Goal: Task Accomplishment & Management: Complete application form

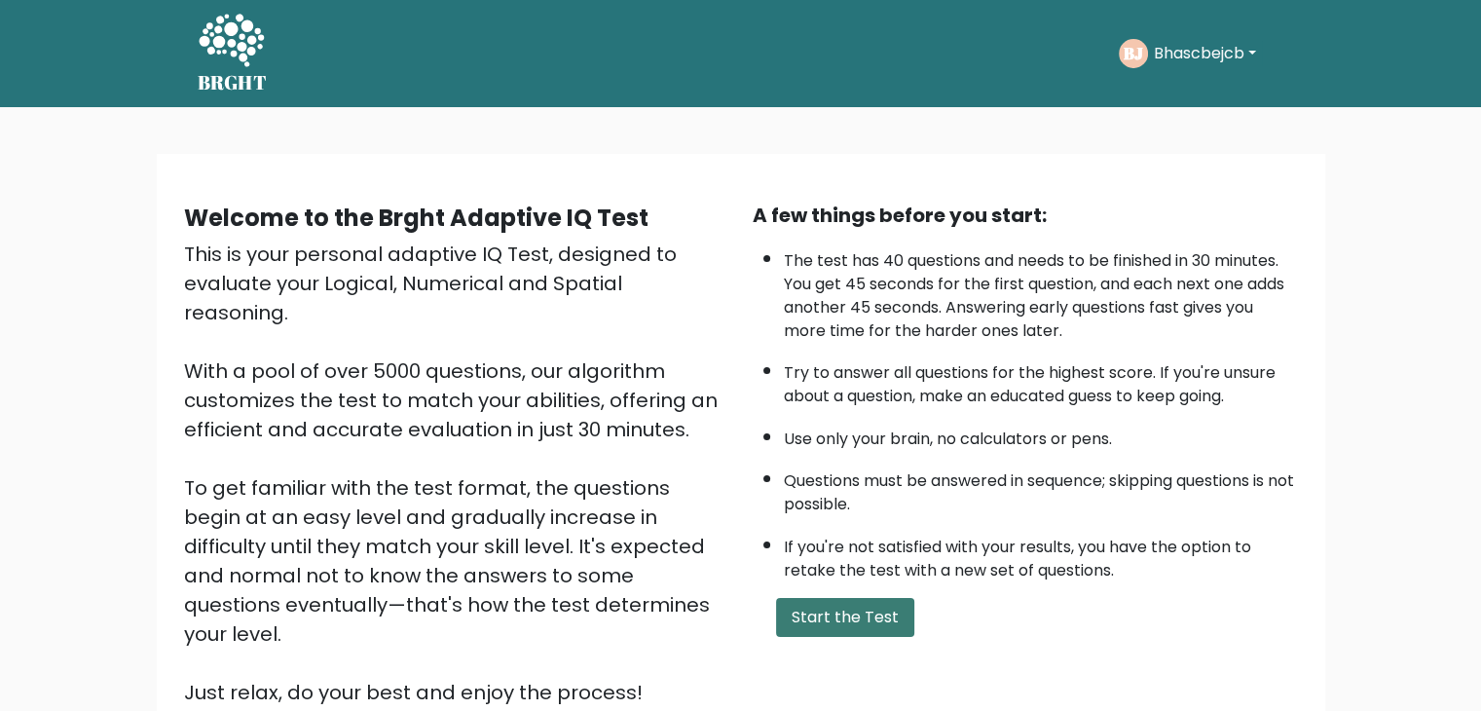
click at [815, 609] on button "Start the Test" at bounding box center [845, 617] width 138 height 39
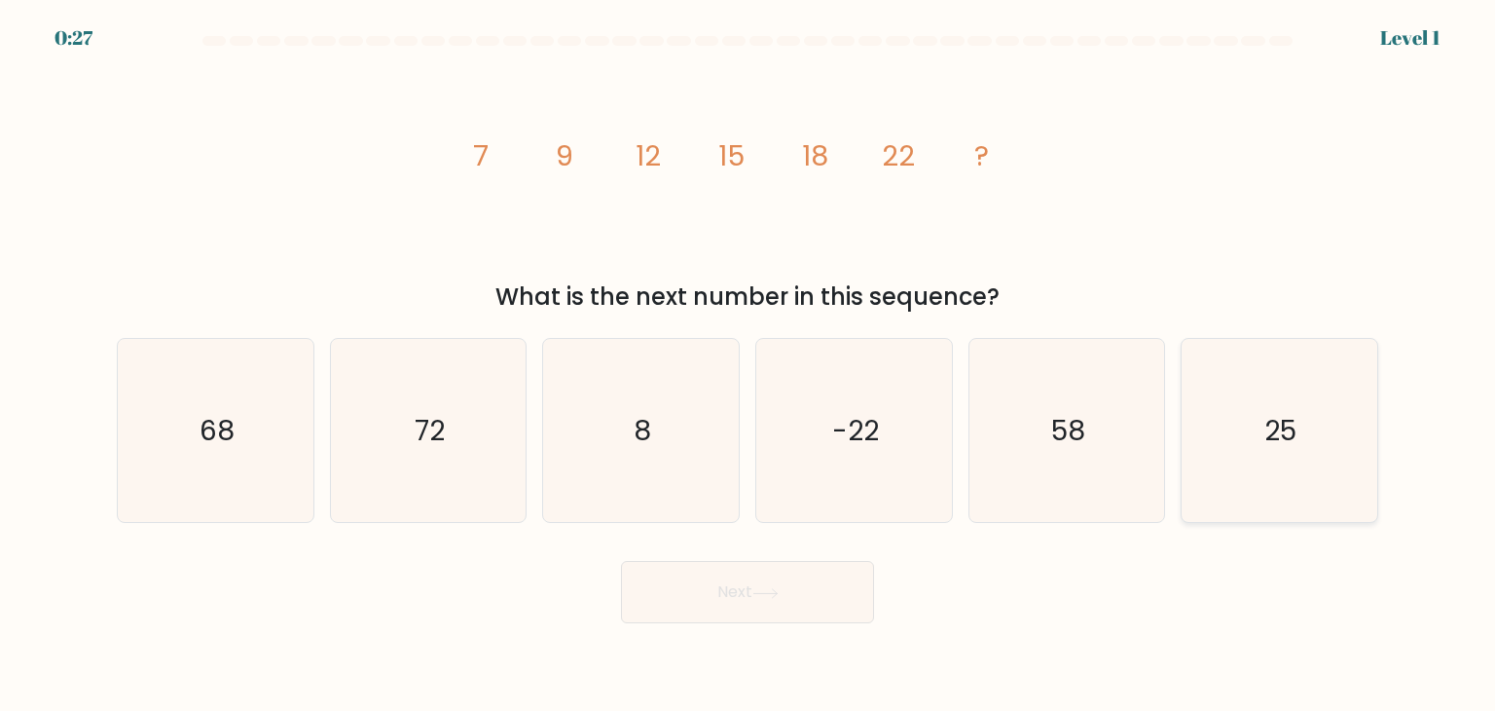
click at [1224, 435] on icon "25" at bounding box center [1279, 430] width 183 height 183
click at [749, 365] on input "f. 25" at bounding box center [748, 360] width 1 height 10
radio input "true"
click at [681, 585] on button "Next" at bounding box center [747, 592] width 253 height 62
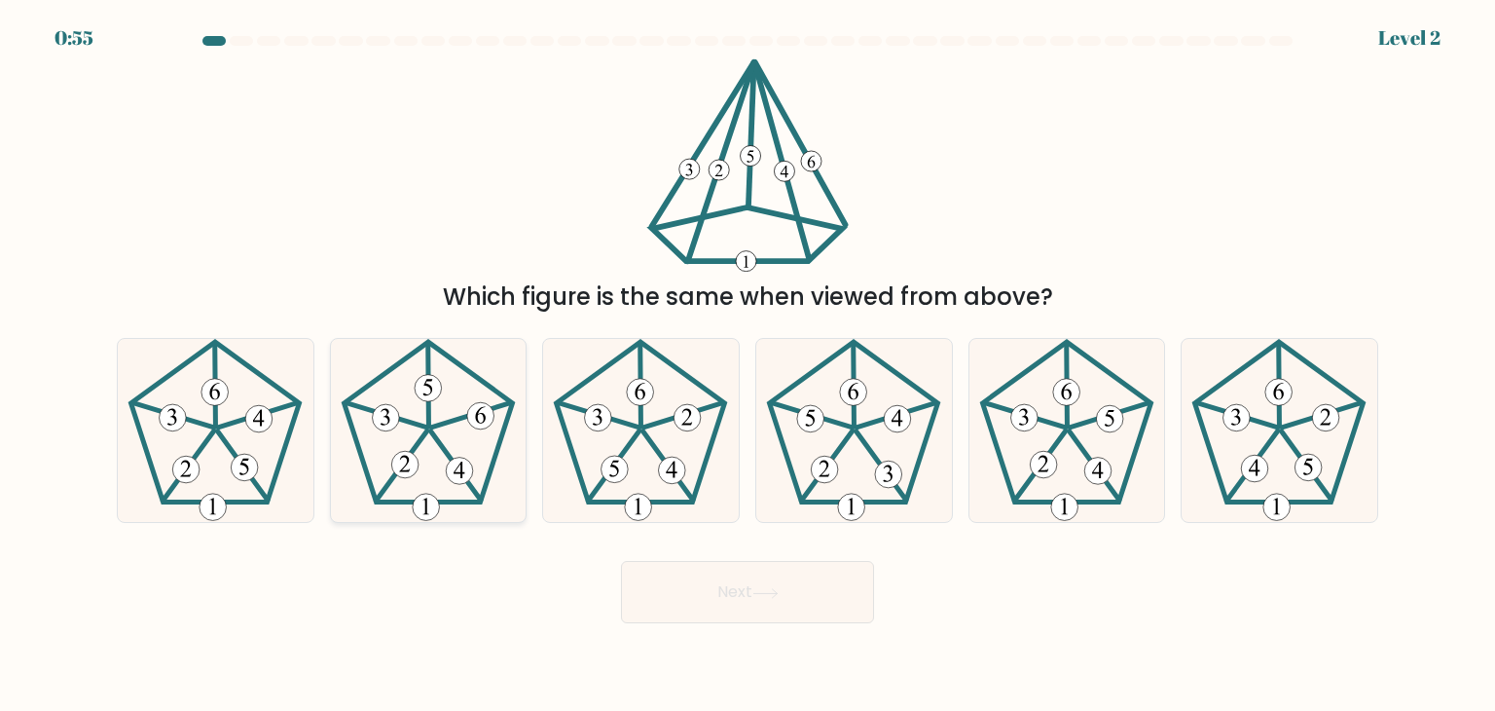
click at [411, 407] on icon at bounding box center [428, 430] width 183 height 183
click at [748, 365] on input "b." at bounding box center [748, 360] width 1 height 10
radio input "true"
click at [717, 593] on button "Next" at bounding box center [747, 592] width 253 height 62
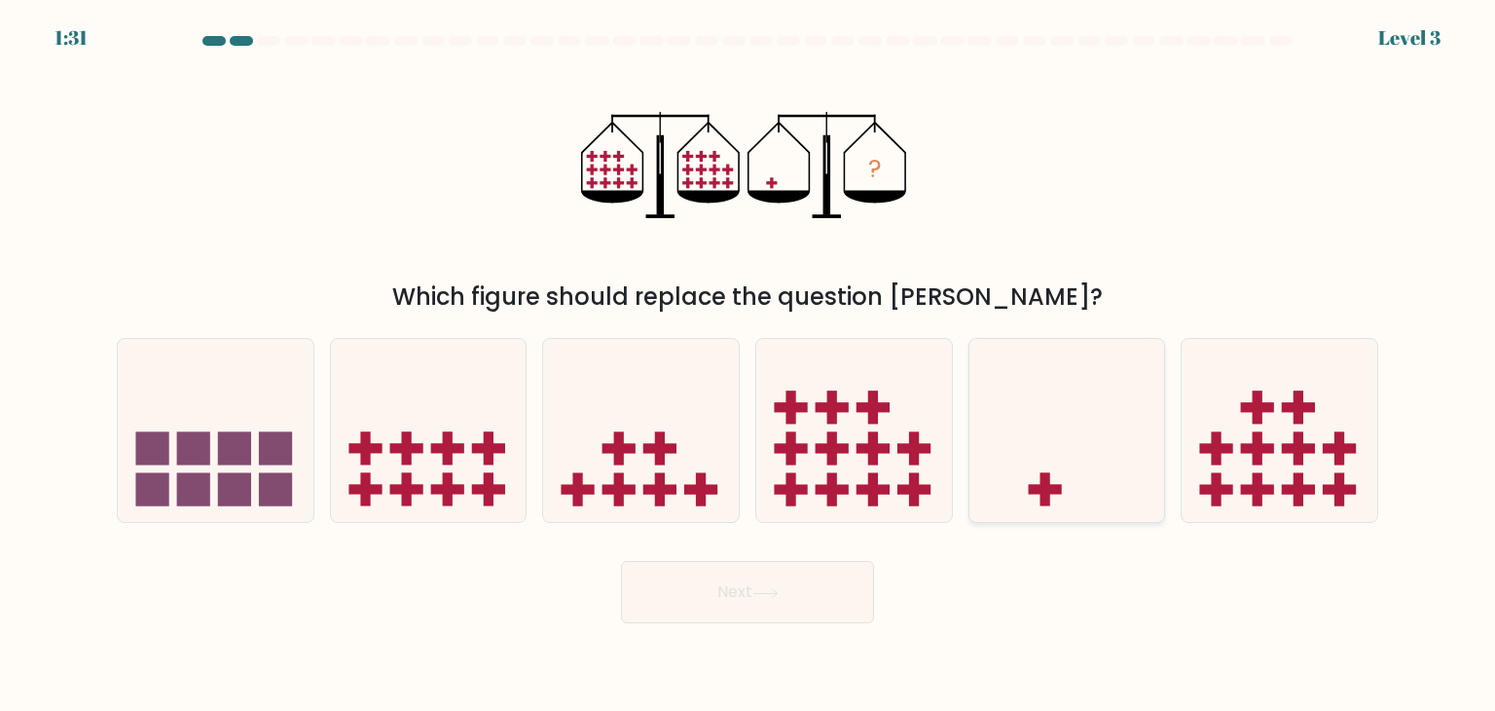
click at [1036, 451] on icon at bounding box center [1068, 431] width 196 height 162
click at [749, 365] on input "e." at bounding box center [748, 360] width 1 height 10
radio input "true"
click at [700, 605] on button "Next" at bounding box center [747, 592] width 253 height 62
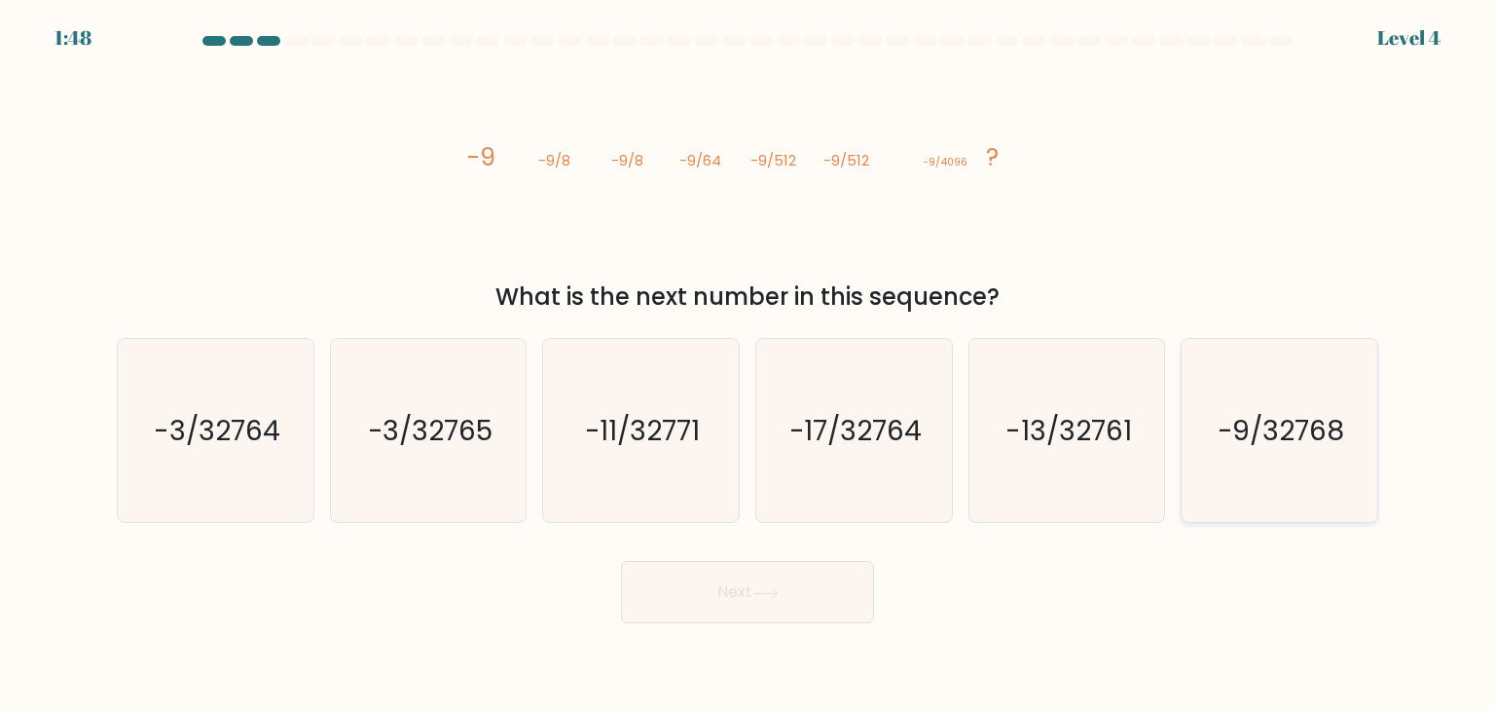
click at [1266, 457] on icon "-9/32768" at bounding box center [1279, 430] width 183 height 183
click at [749, 365] on input "f. -9/32768" at bounding box center [748, 360] width 1 height 10
radio input "true"
click at [710, 605] on button "Next" at bounding box center [747, 592] width 253 height 62
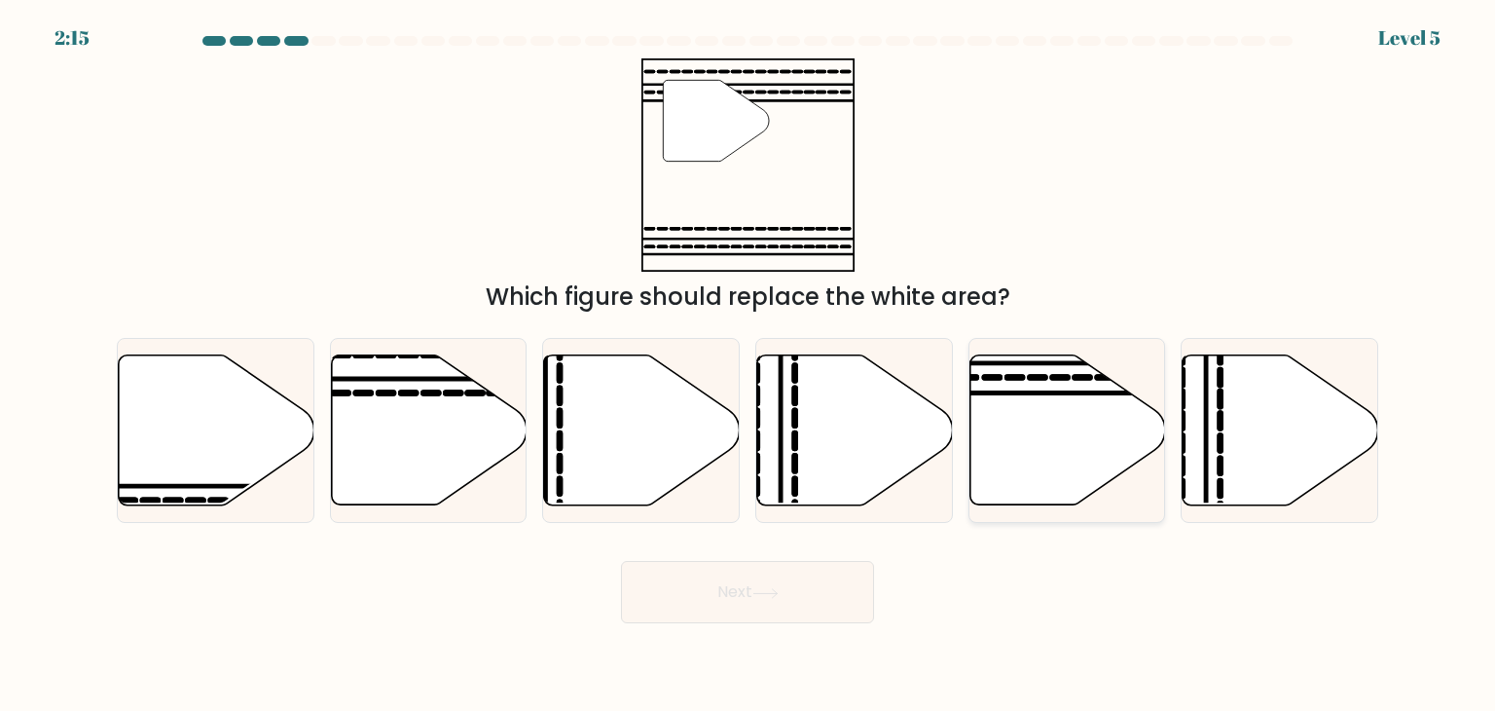
click at [1030, 472] on icon at bounding box center [1068, 430] width 196 height 150
click at [749, 365] on input "e." at bounding box center [748, 360] width 1 height 10
radio input "true"
click at [717, 589] on button "Next" at bounding box center [747, 592] width 253 height 62
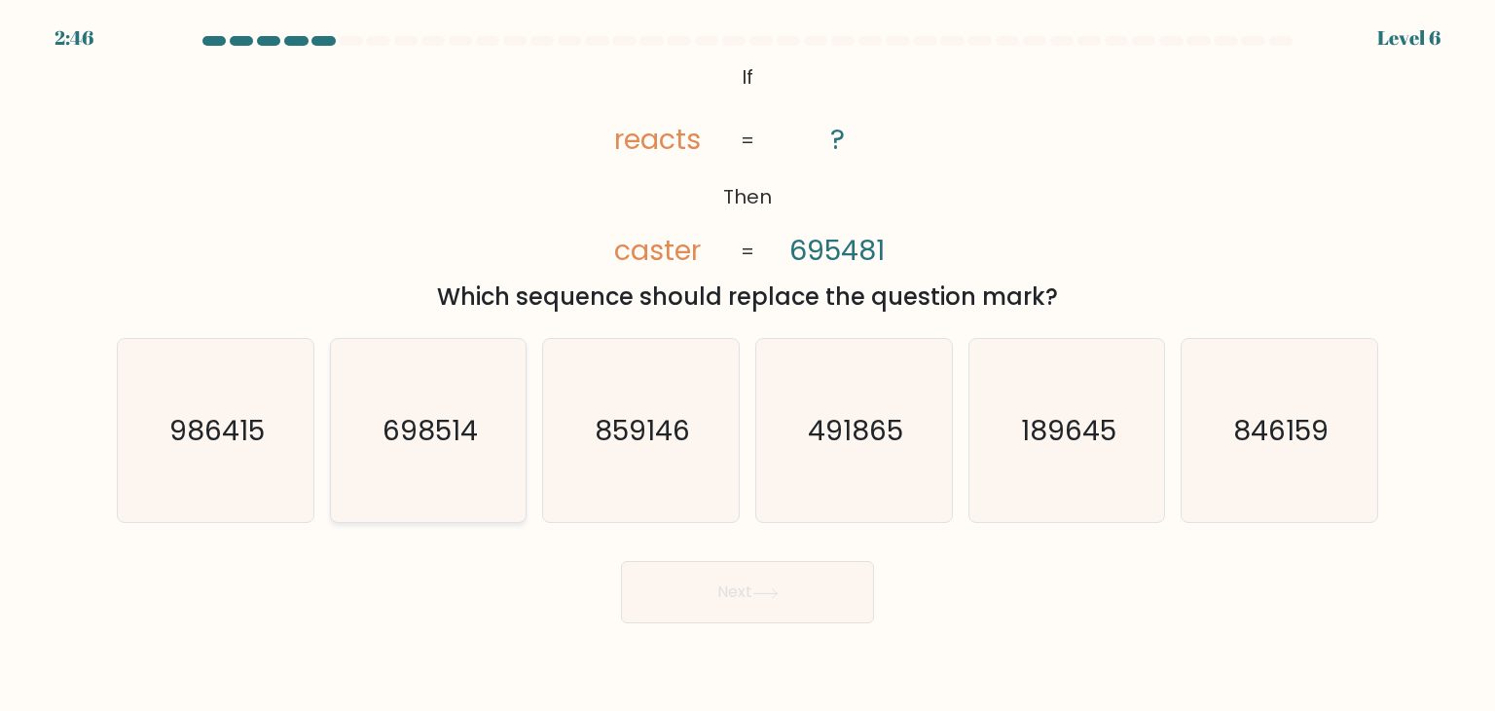
click at [438, 444] on text "698514" at bounding box center [430, 430] width 95 height 39
click at [748, 365] on input "b. 698514" at bounding box center [748, 360] width 1 height 10
radio input "true"
click at [703, 585] on button "Next" at bounding box center [747, 592] width 253 height 62
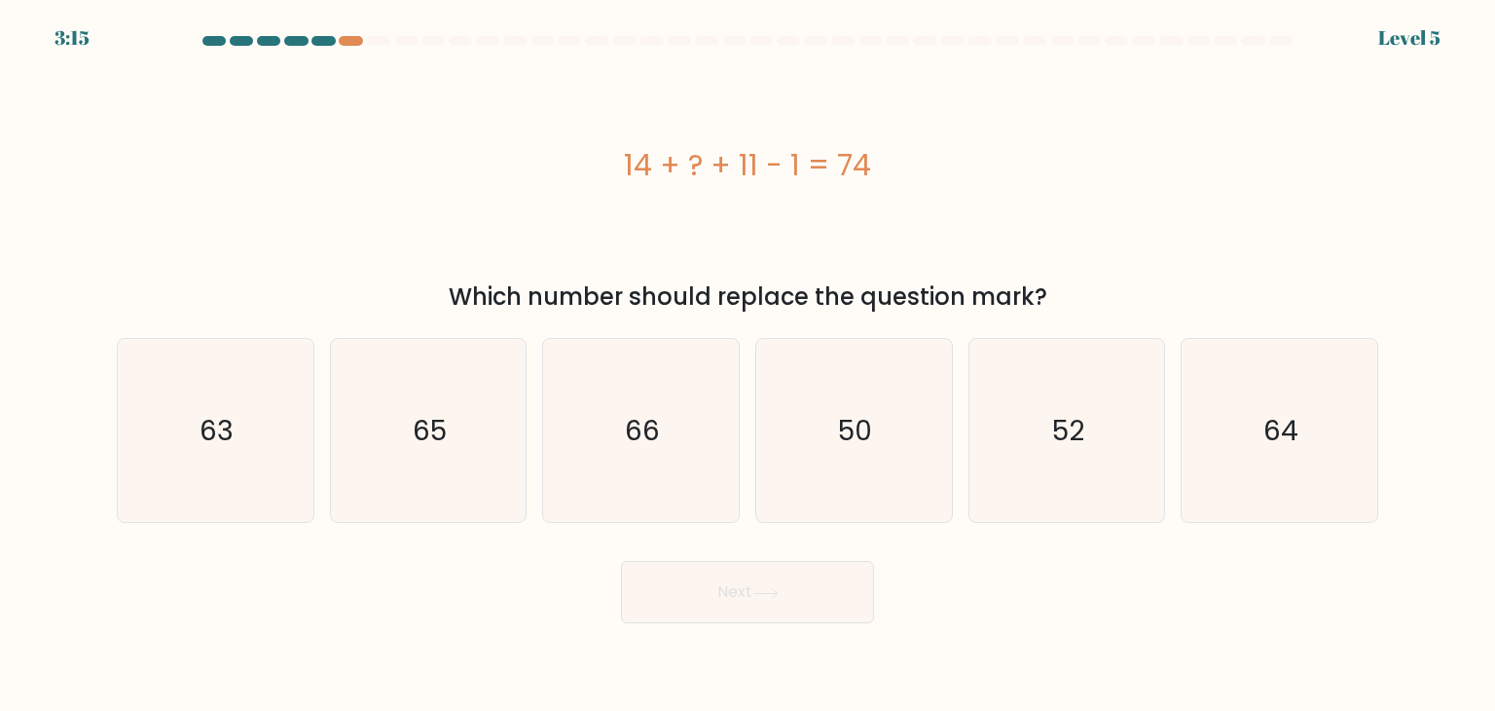
click at [630, 274] on div "14 + ? + 11 - 1 = 74 Which number should replace the question mark?" at bounding box center [747, 186] width 1285 height 256
click at [829, 442] on icon "50" at bounding box center [853, 430] width 183 height 183
click at [749, 365] on input "d. 50" at bounding box center [748, 360] width 1 height 10
radio input "true"
click at [722, 589] on button "Next" at bounding box center [747, 592] width 253 height 62
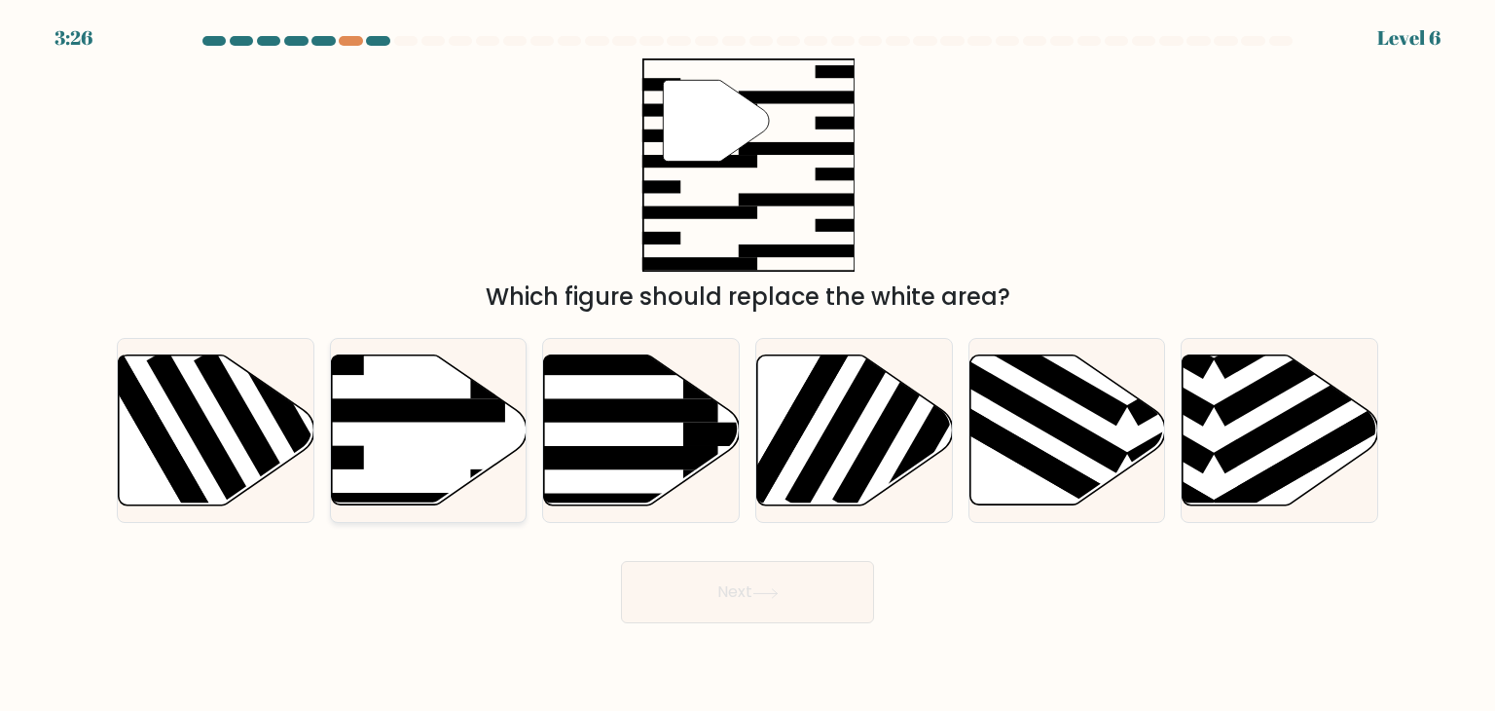
click at [421, 433] on icon at bounding box center [429, 430] width 196 height 150
click at [748, 365] on input "b." at bounding box center [748, 360] width 1 height 10
radio input "true"
click at [727, 586] on button "Next" at bounding box center [747, 592] width 253 height 62
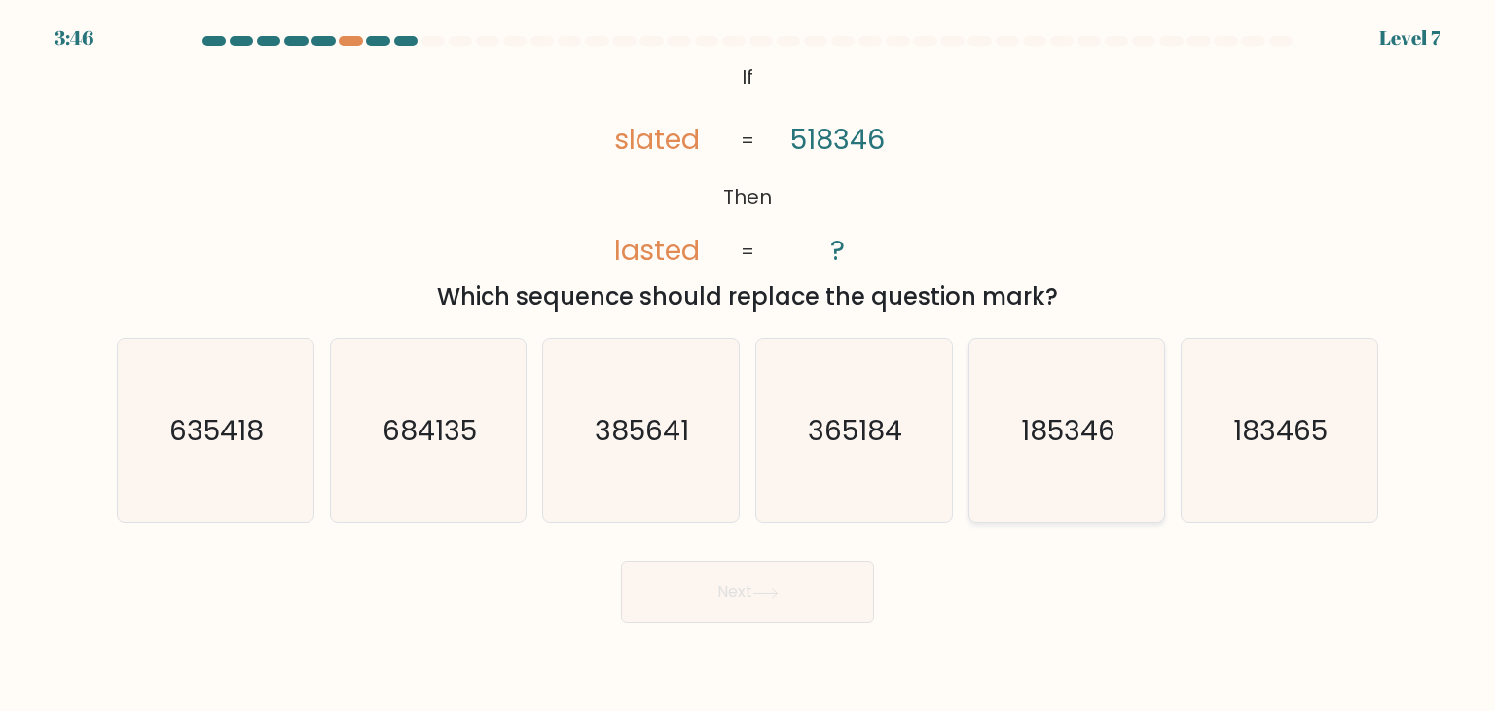
click at [1098, 465] on icon "185346" at bounding box center [1066, 430] width 183 height 183
click at [749, 365] on input "e. 185346" at bounding box center [748, 360] width 1 height 10
radio input "true"
click at [729, 581] on button "Next" at bounding box center [747, 592] width 253 height 62
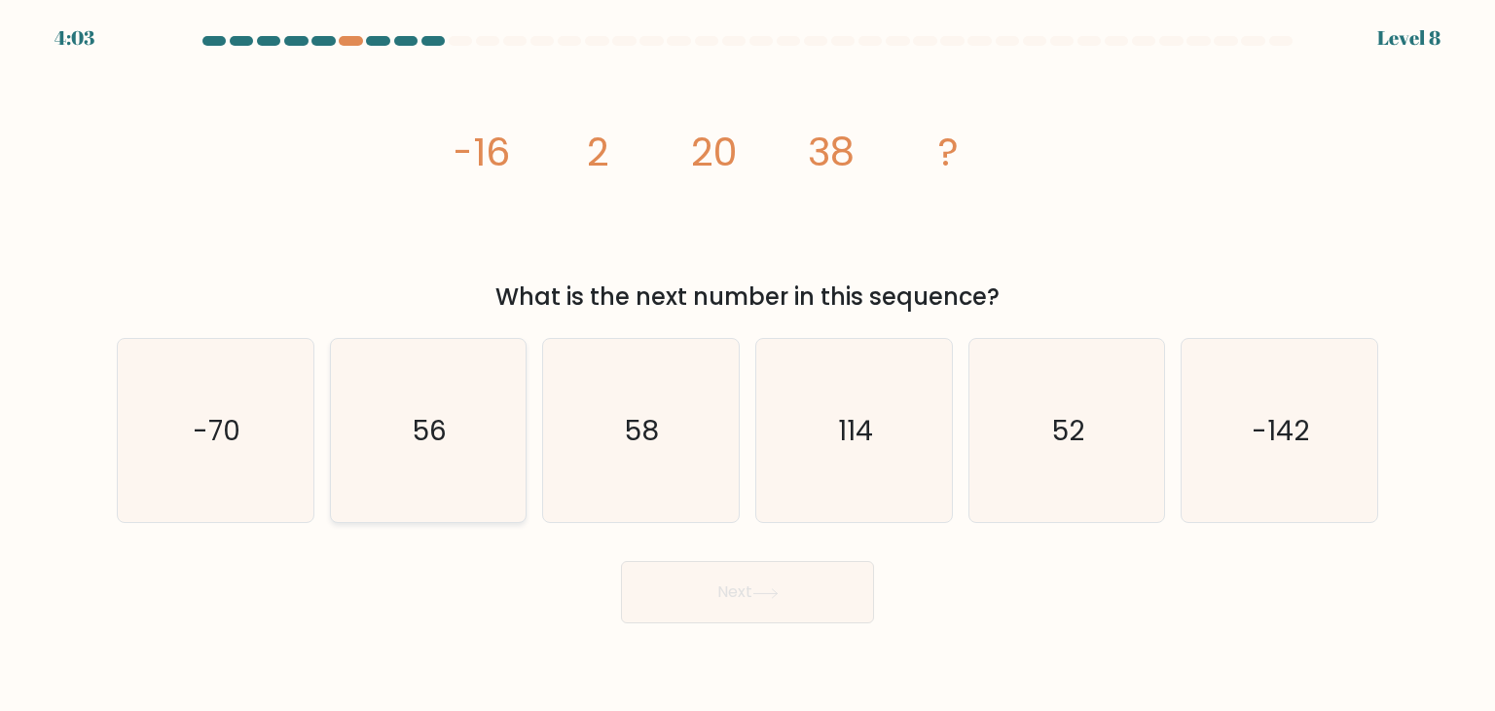
click at [386, 428] on icon "56" at bounding box center [428, 430] width 183 height 183
click at [748, 365] on input "b. 56" at bounding box center [748, 360] width 1 height 10
radio input "true"
click at [717, 597] on button "Next" at bounding box center [747, 592] width 253 height 62
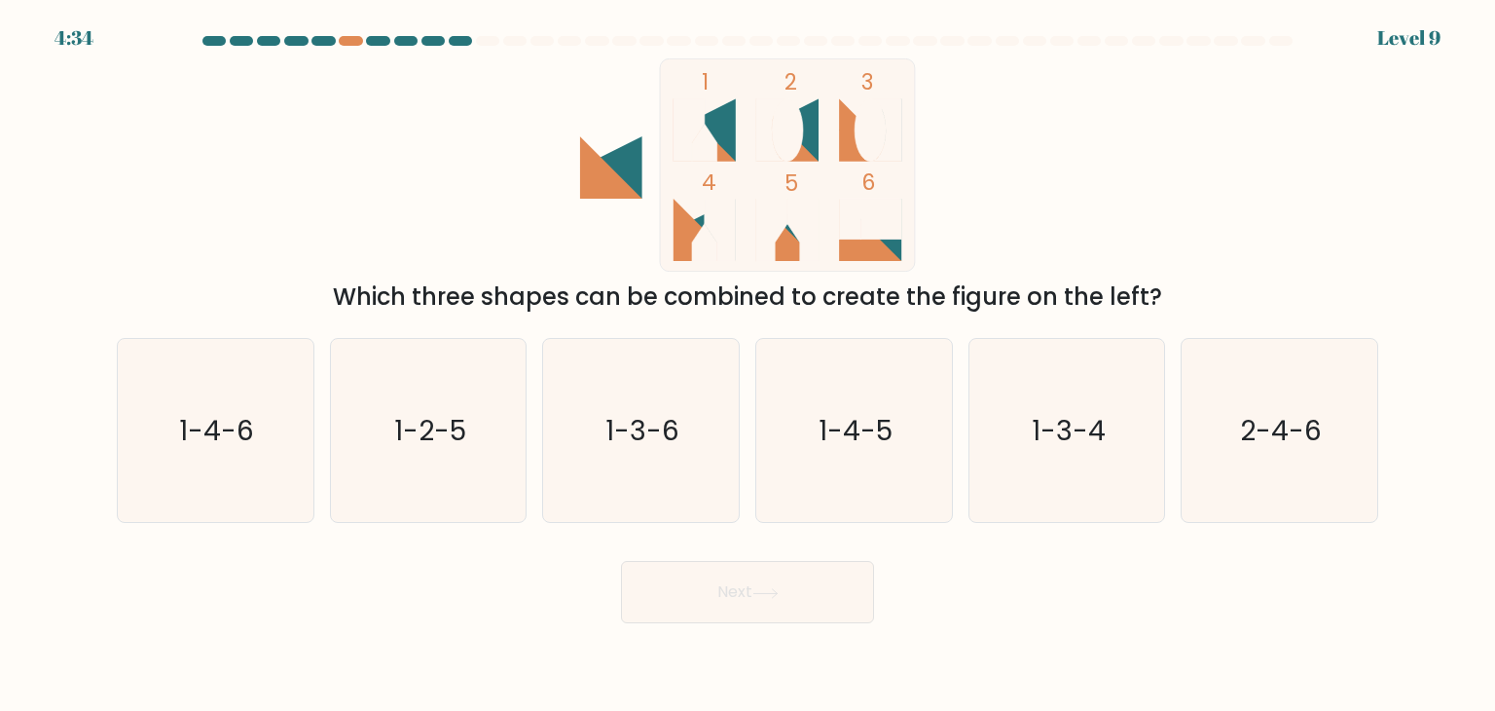
click at [1455, 111] on form at bounding box center [747, 329] width 1495 height 587
click at [832, 478] on icon "1-4-5" at bounding box center [853, 430] width 183 height 183
click at [749, 365] on input "d. 1-4-5" at bounding box center [748, 360] width 1 height 10
radio input "true"
click at [732, 586] on button "Next" at bounding box center [747, 592] width 253 height 62
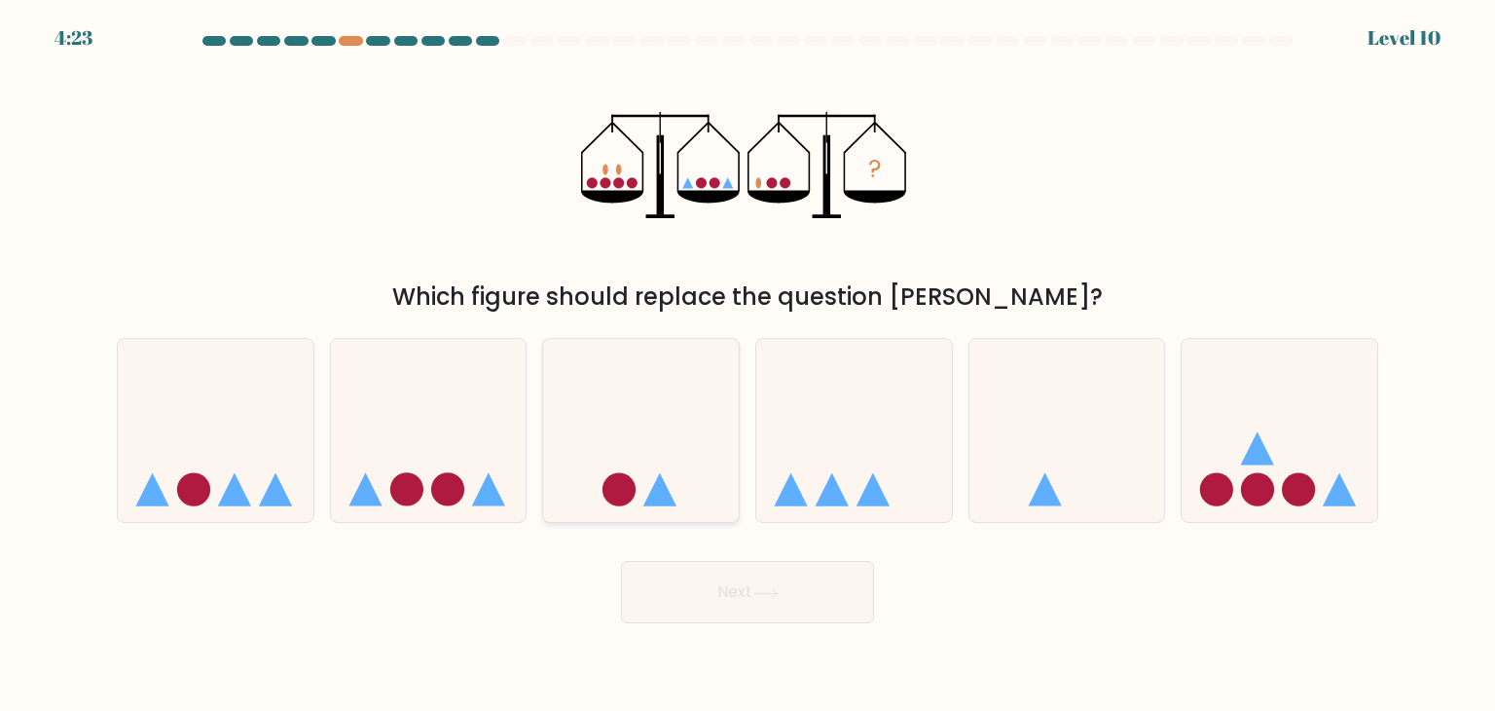
click at [635, 472] on icon at bounding box center [641, 431] width 196 height 162
click at [748, 365] on input "c." at bounding box center [748, 360] width 1 height 10
radio input "true"
click at [757, 610] on button "Next" at bounding box center [747, 592] width 253 height 62
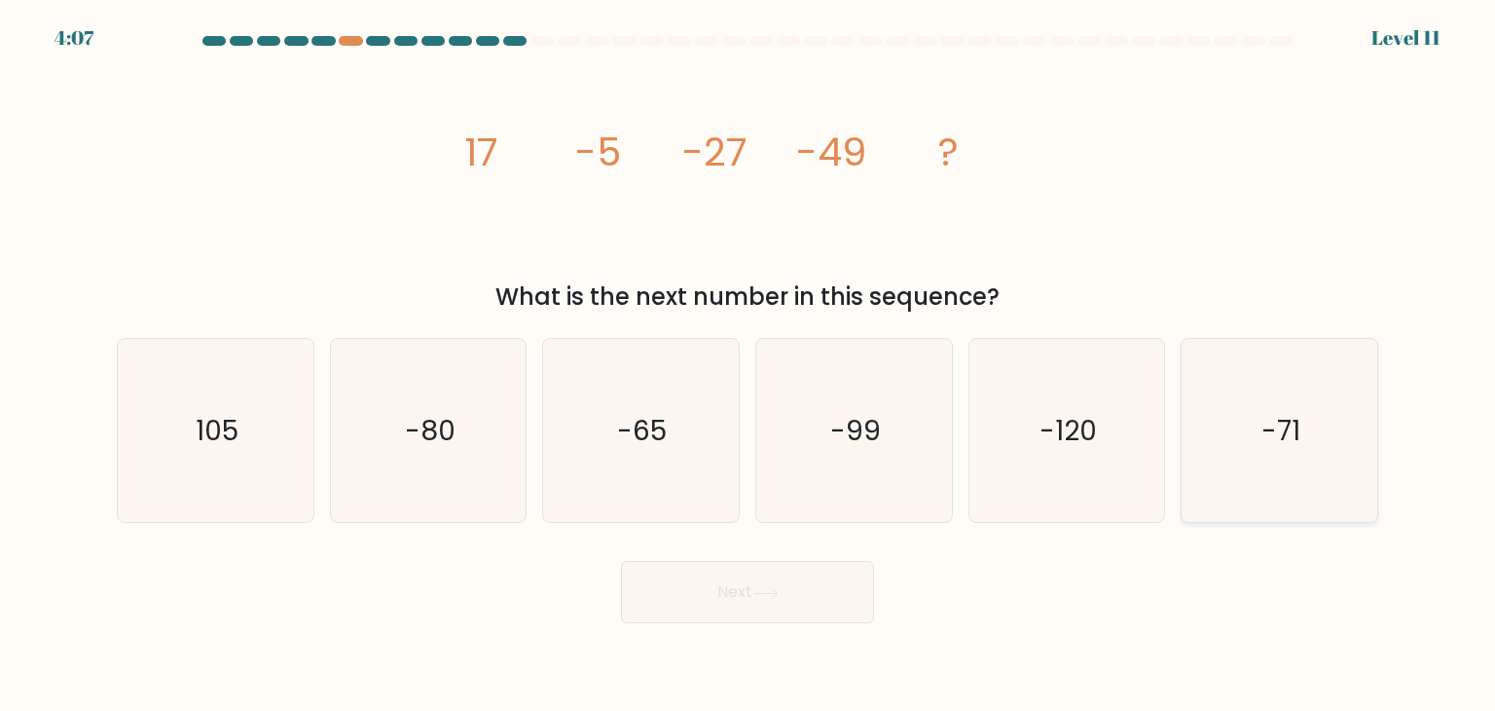
click at [1228, 449] on icon "-71" at bounding box center [1279, 430] width 183 height 183
click at [749, 365] on input "f. -71" at bounding box center [748, 360] width 1 height 10
radio input "true"
click at [791, 594] on button "Next" at bounding box center [747, 592] width 253 height 62
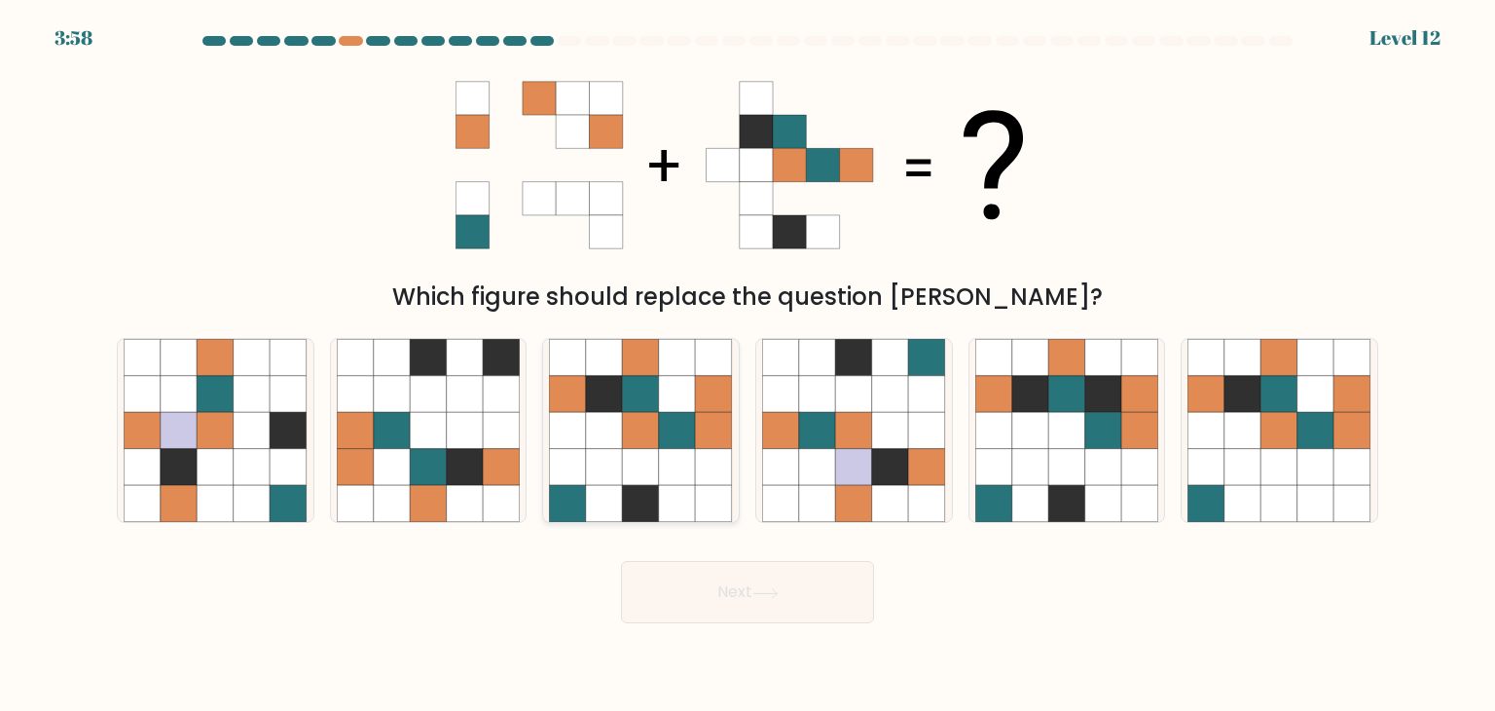
click at [631, 418] on icon at bounding box center [641, 430] width 37 height 37
click at [748, 365] on input "c." at bounding box center [748, 360] width 1 height 10
radio input "true"
click at [670, 572] on button "Next" at bounding box center [747, 592] width 253 height 62
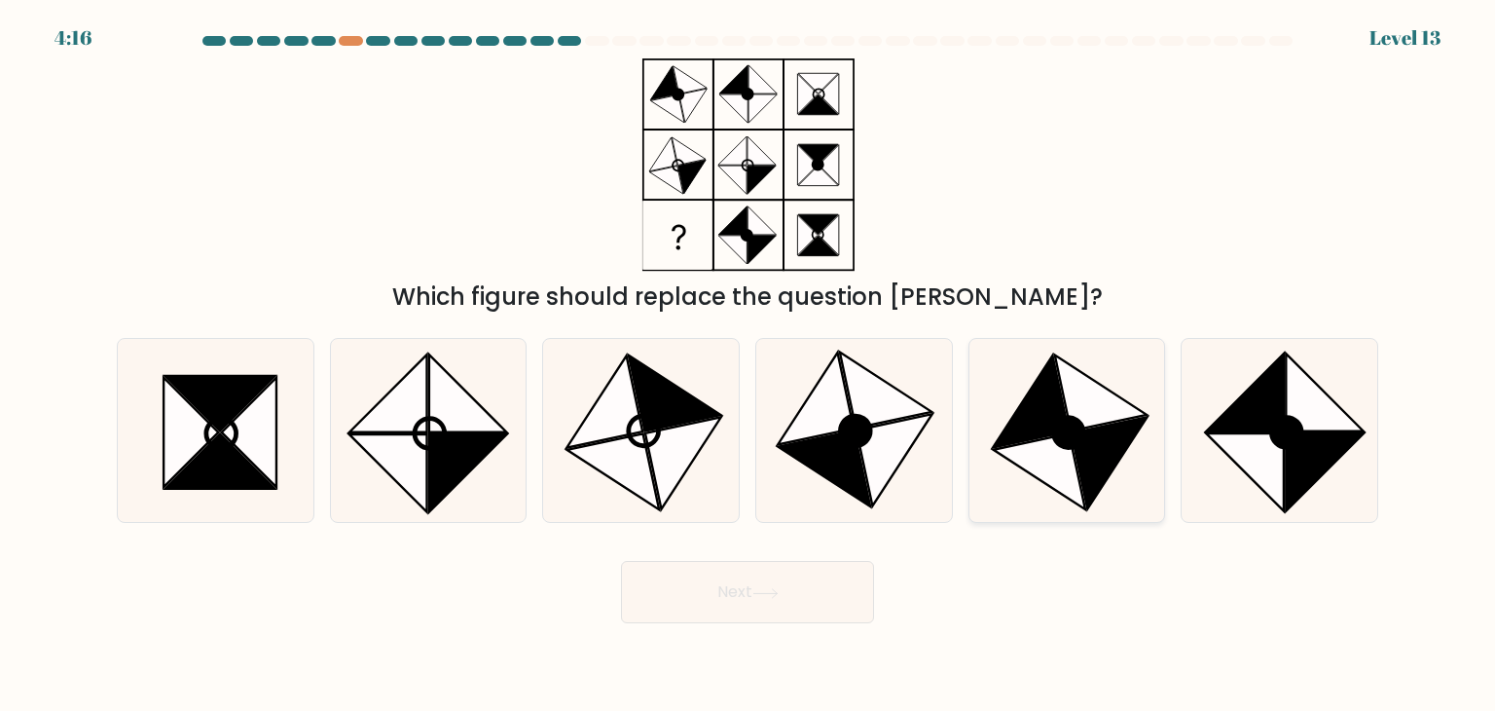
click at [1024, 425] on icon at bounding box center [1031, 401] width 76 height 92
click at [749, 365] on input "e." at bounding box center [748, 360] width 1 height 10
radio input "true"
click at [725, 607] on button "Next" at bounding box center [747, 592] width 253 height 62
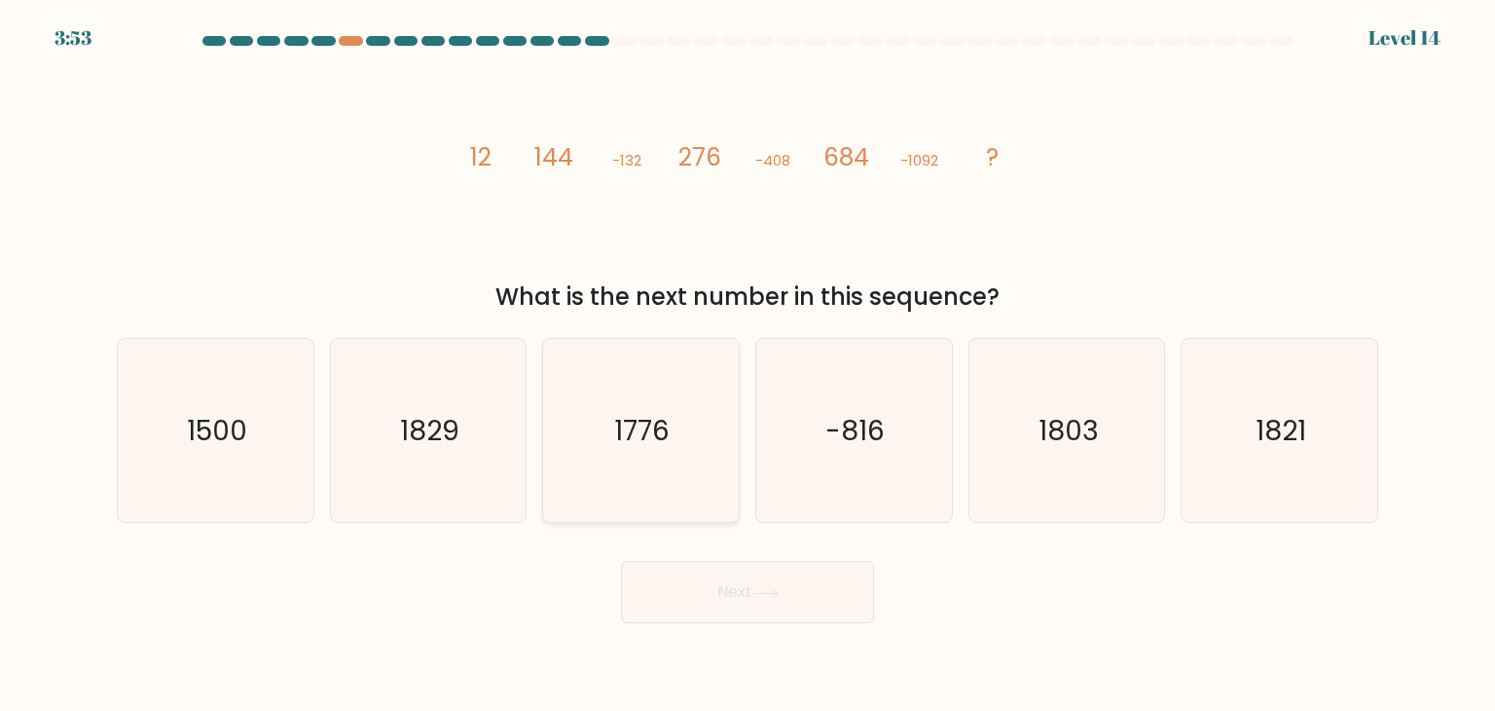
click at [673, 429] on icon "1776" at bounding box center [640, 430] width 183 height 183
click at [748, 365] on input "c. 1776" at bounding box center [748, 360] width 1 height 10
radio input "true"
click at [701, 583] on button "Next" at bounding box center [747, 592] width 253 height 62
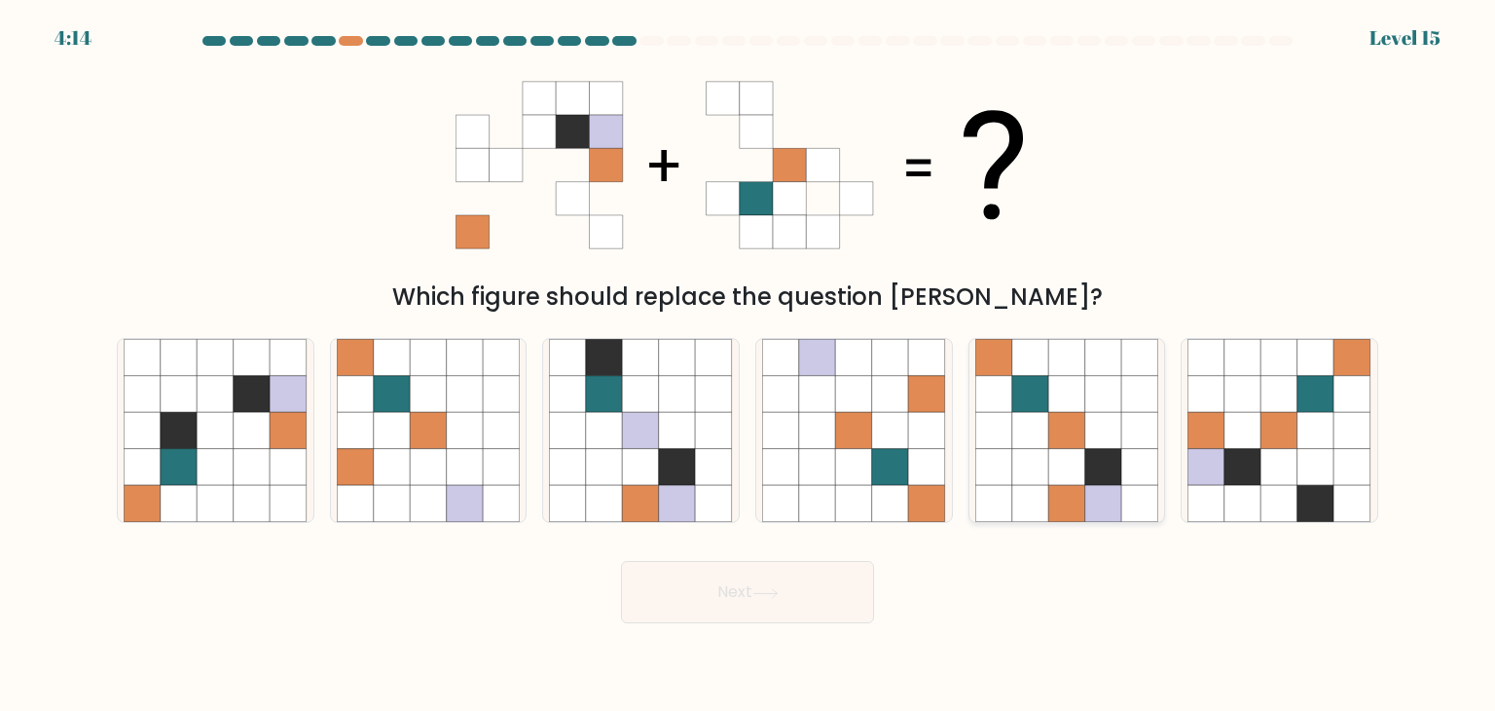
click at [1009, 423] on icon at bounding box center [993, 430] width 37 height 37
click at [749, 365] on input "e." at bounding box center [748, 360] width 1 height 10
radio input "true"
click at [721, 580] on button "Next" at bounding box center [747, 592] width 253 height 62
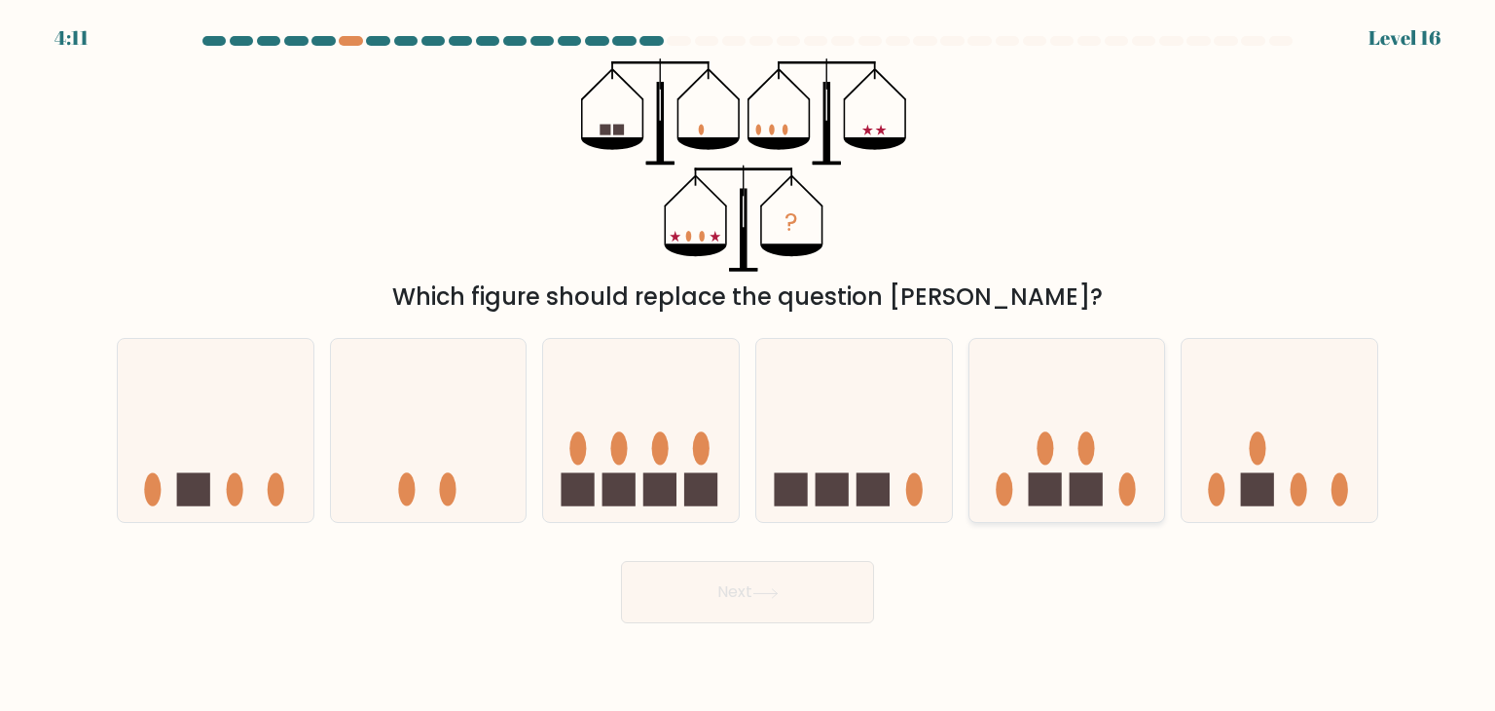
click at [1094, 463] on icon at bounding box center [1068, 431] width 196 height 162
click at [749, 365] on input "e." at bounding box center [748, 360] width 1 height 10
radio input "true"
click at [644, 474] on rect at bounding box center [660, 489] width 33 height 33
click at [748, 365] on input "c." at bounding box center [748, 360] width 1 height 10
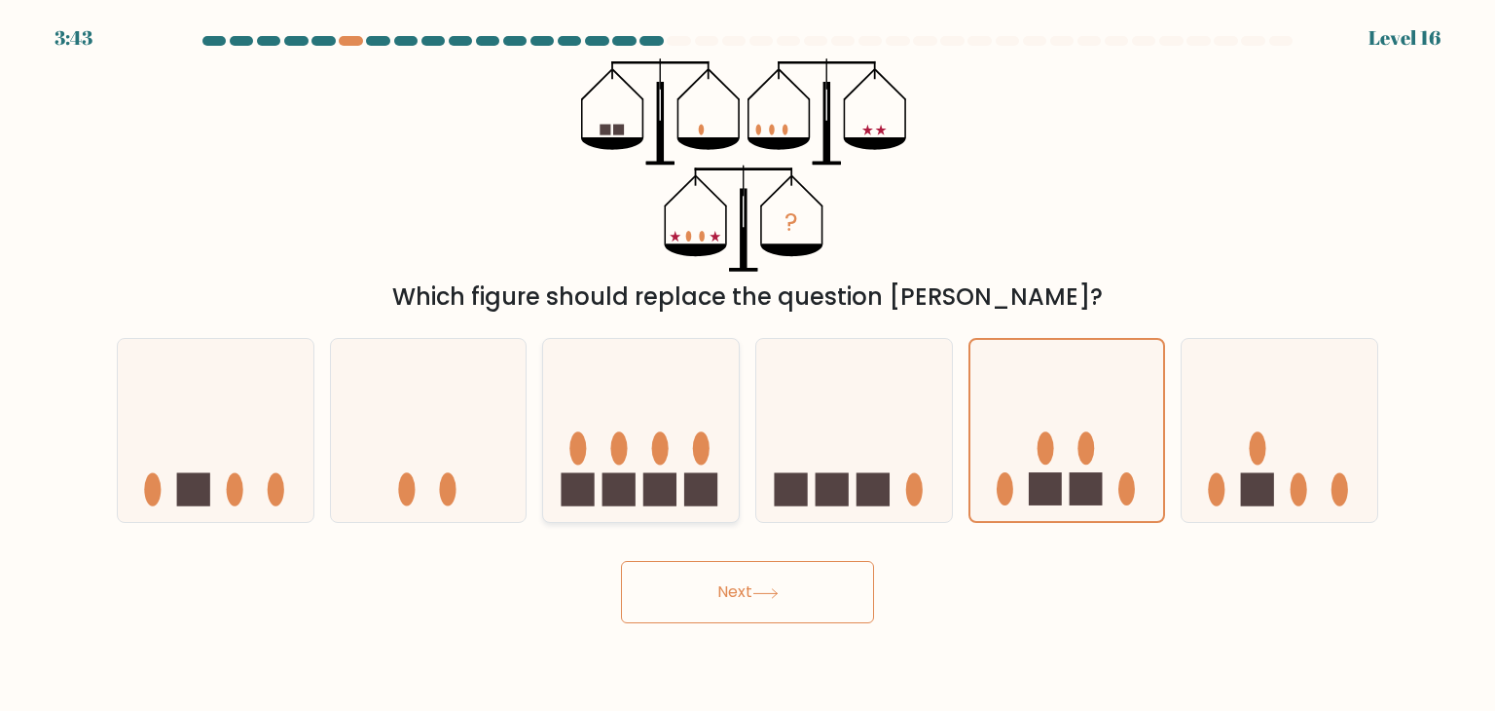
radio input "true"
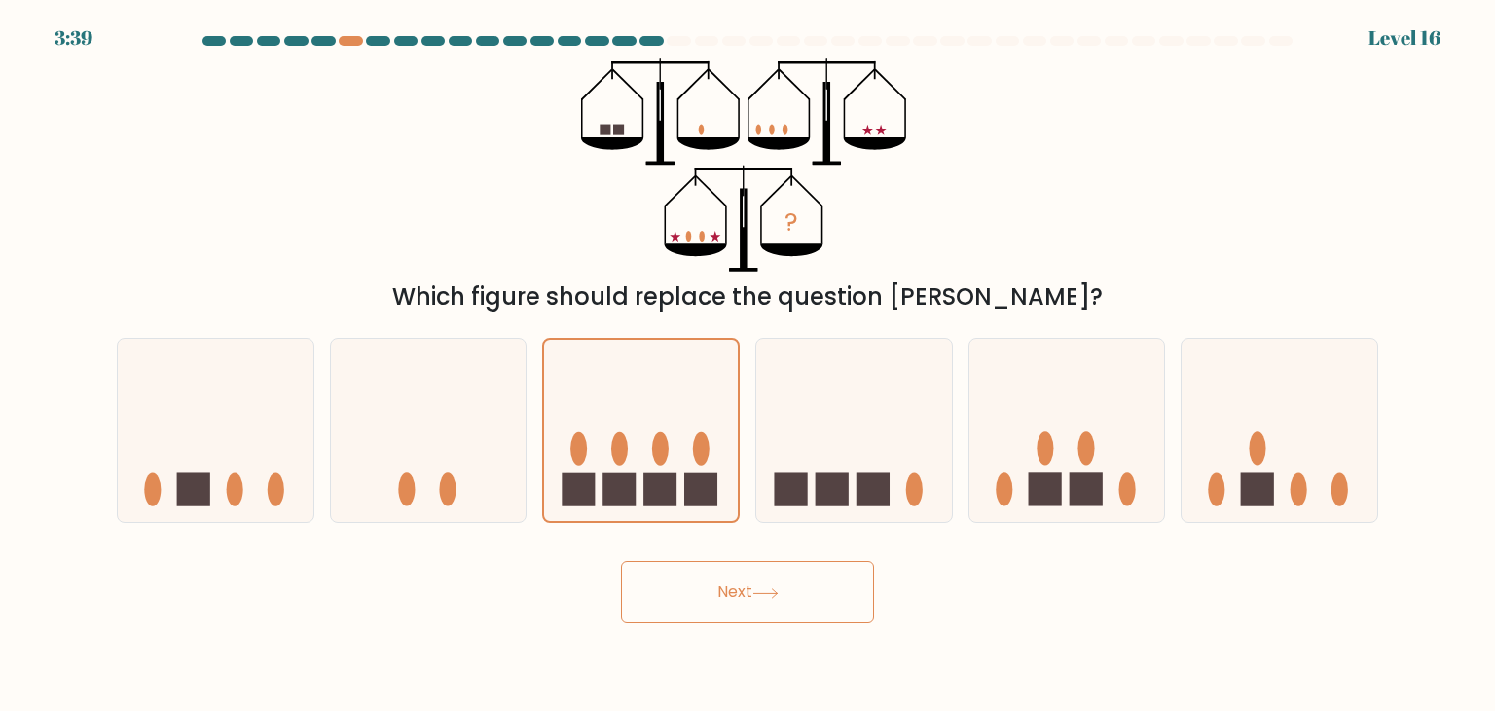
click at [694, 605] on button "Next" at bounding box center [747, 592] width 253 height 62
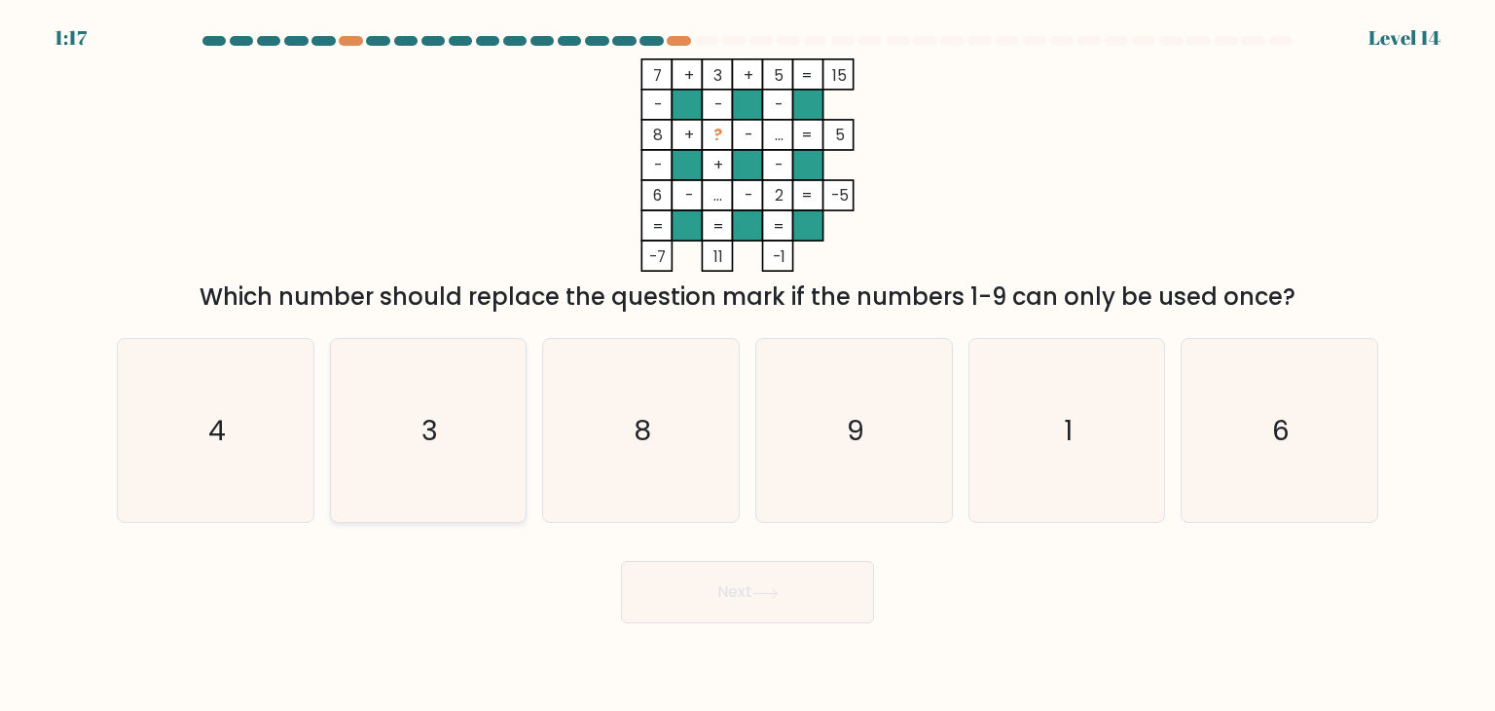
click at [483, 422] on icon "3" at bounding box center [428, 430] width 183 height 183
click at [748, 365] on input "b. 3" at bounding box center [748, 360] width 1 height 10
radio input "true"
click at [701, 608] on button "Next" at bounding box center [747, 592] width 253 height 62
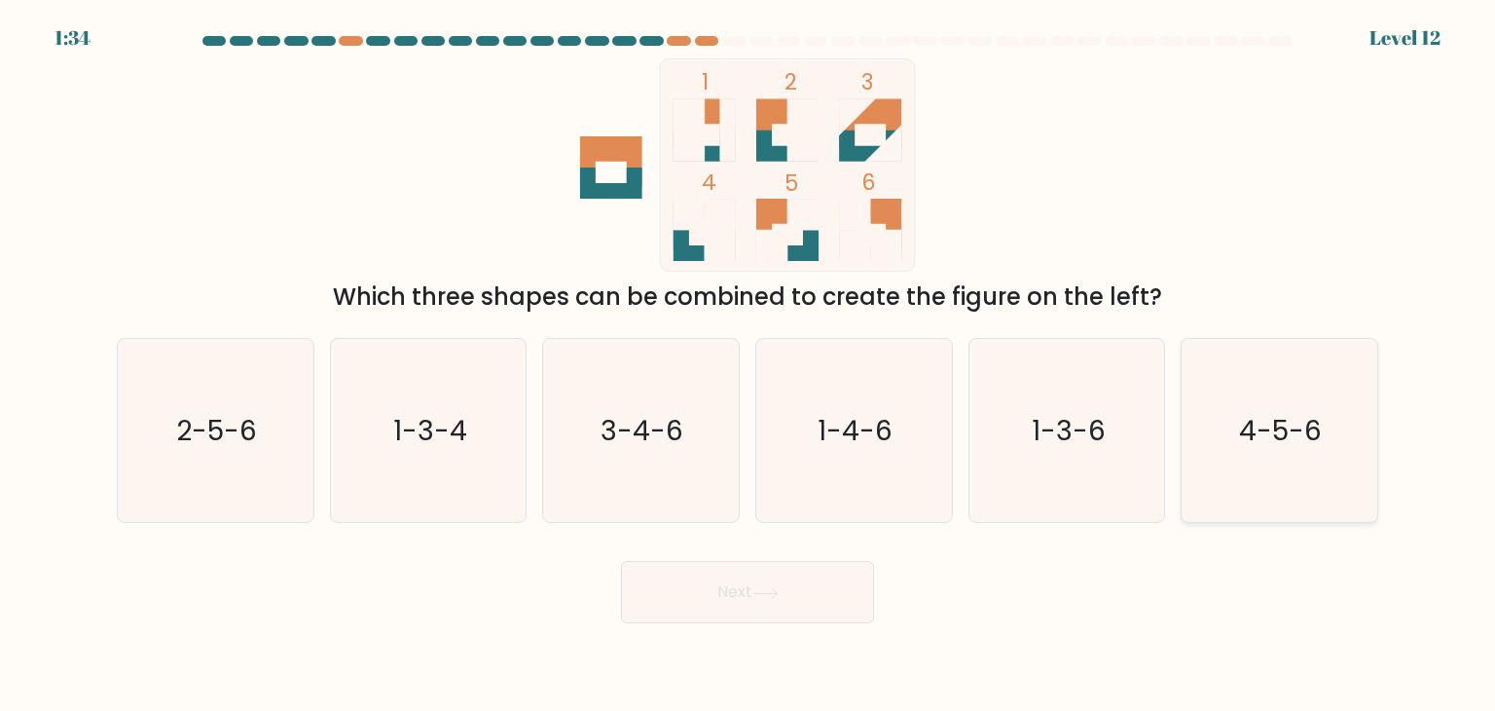
click at [1222, 467] on icon "4-5-6" at bounding box center [1279, 430] width 183 height 183
click at [749, 365] on input "f. 4-5-6" at bounding box center [748, 360] width 1 height 10
radio input "true"
click at [724, 595] on button "Next" at bounding box center [747, 592] width 253 height 62
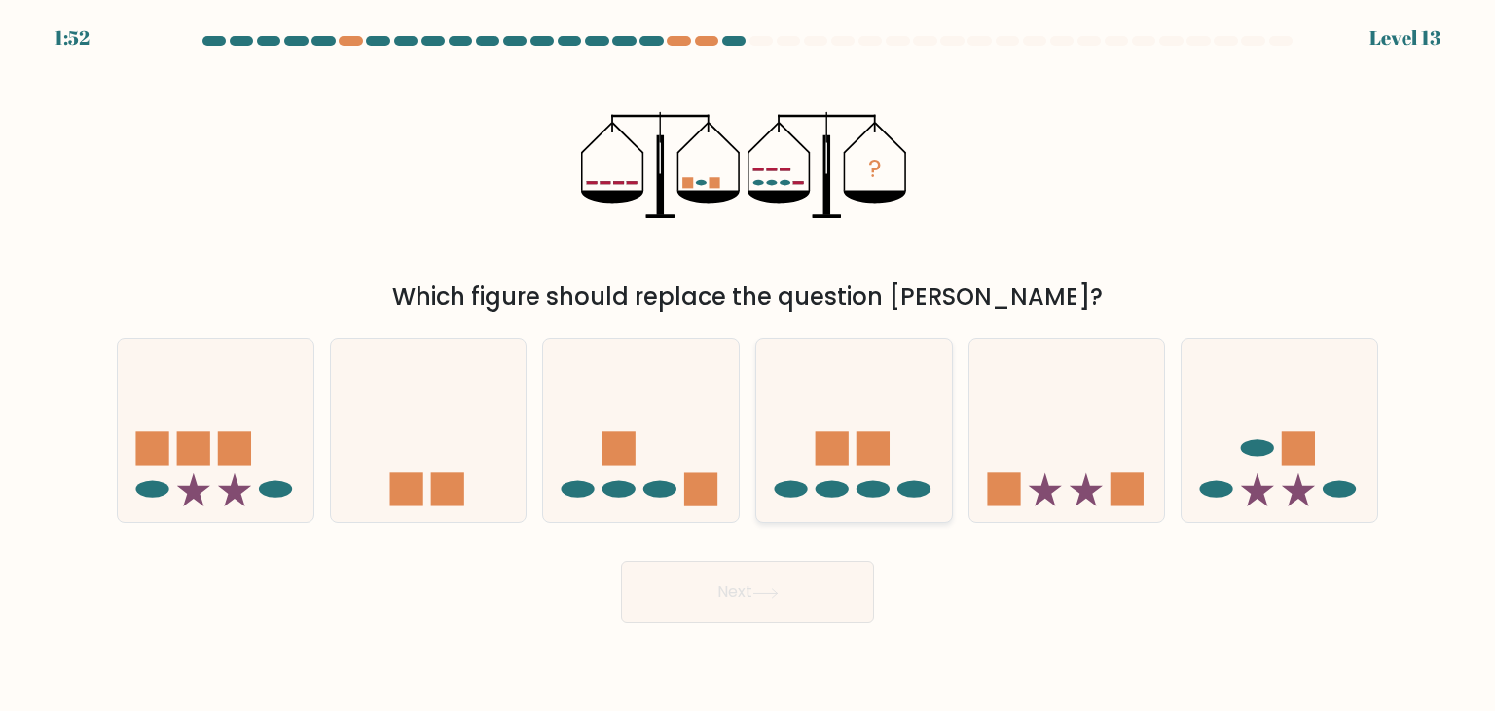
click at [839, 454] on rect at bounding box center [832, 448] width 33 height 33
click at [749, 365] on input "d." at bounding box center [748, 360] width 1 height 10
radio input "true"
click at [742, 585] on button "Next" at bounding box center [747, 592] width 253 height 62
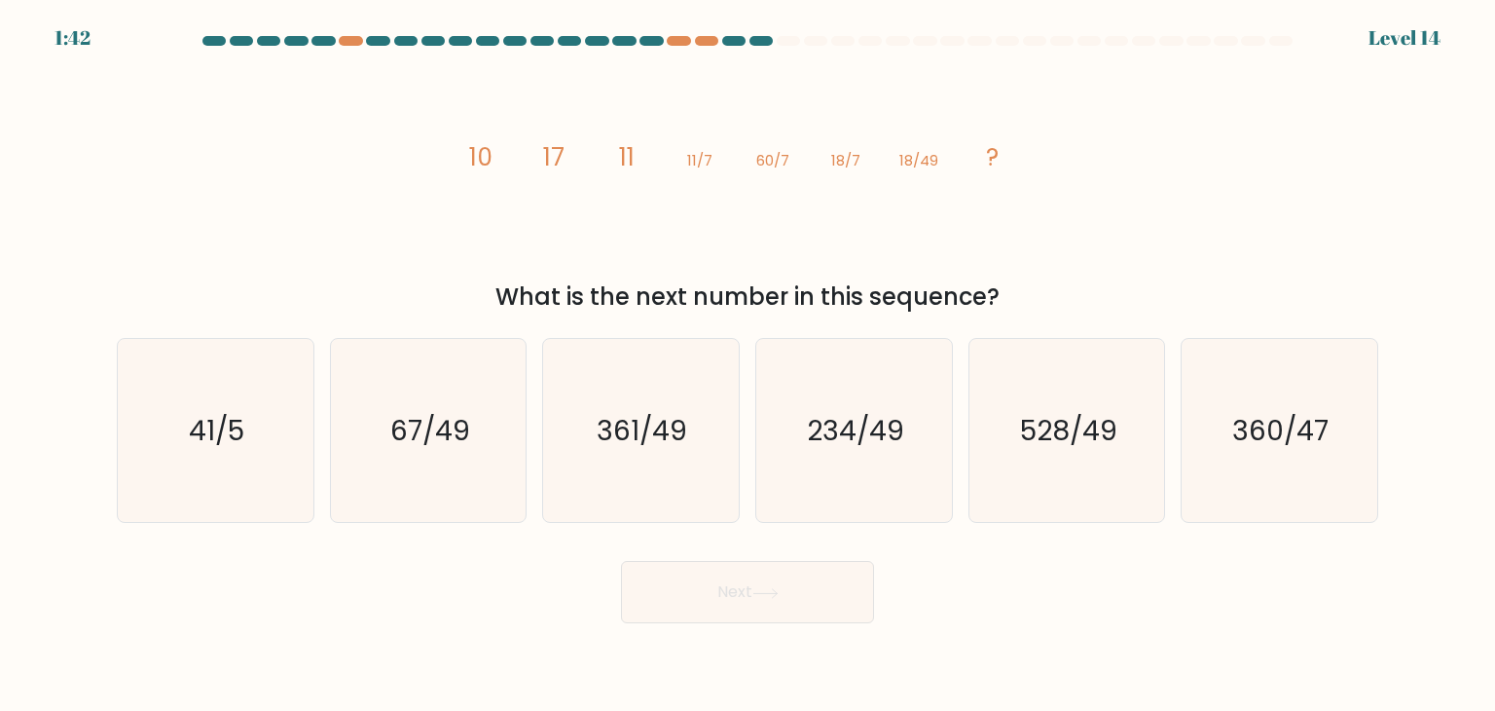
click at [762, 165] on tspan "60/7" at bounding box center [772, 160] width 33 height 20
click at [760, 177] on icon "image/svg+xml 10 17 11 11/7 60/7 18/7 18/49 ?" at bounding box center [748, 164] width 584 height 213
click at [1024, 445] on text "528/49" at bounding box center [1068, 430] width 97 height 39
click at [749, 365] on input "e. 528/49" at bounding box center [748, 360] width 1 height 10
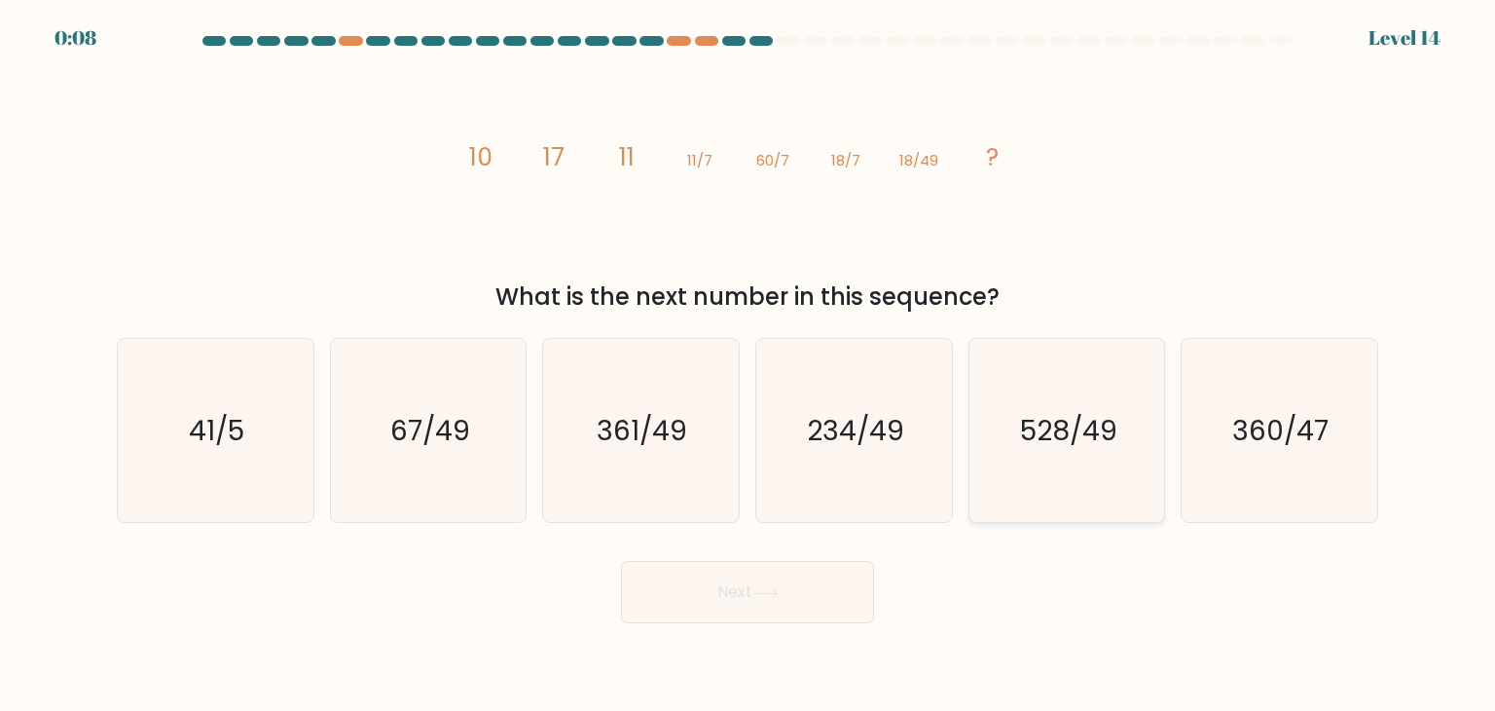
radio input "true"
click at [740, 585] on button "Next" at bounding box center [747, 592] width 253 height 62
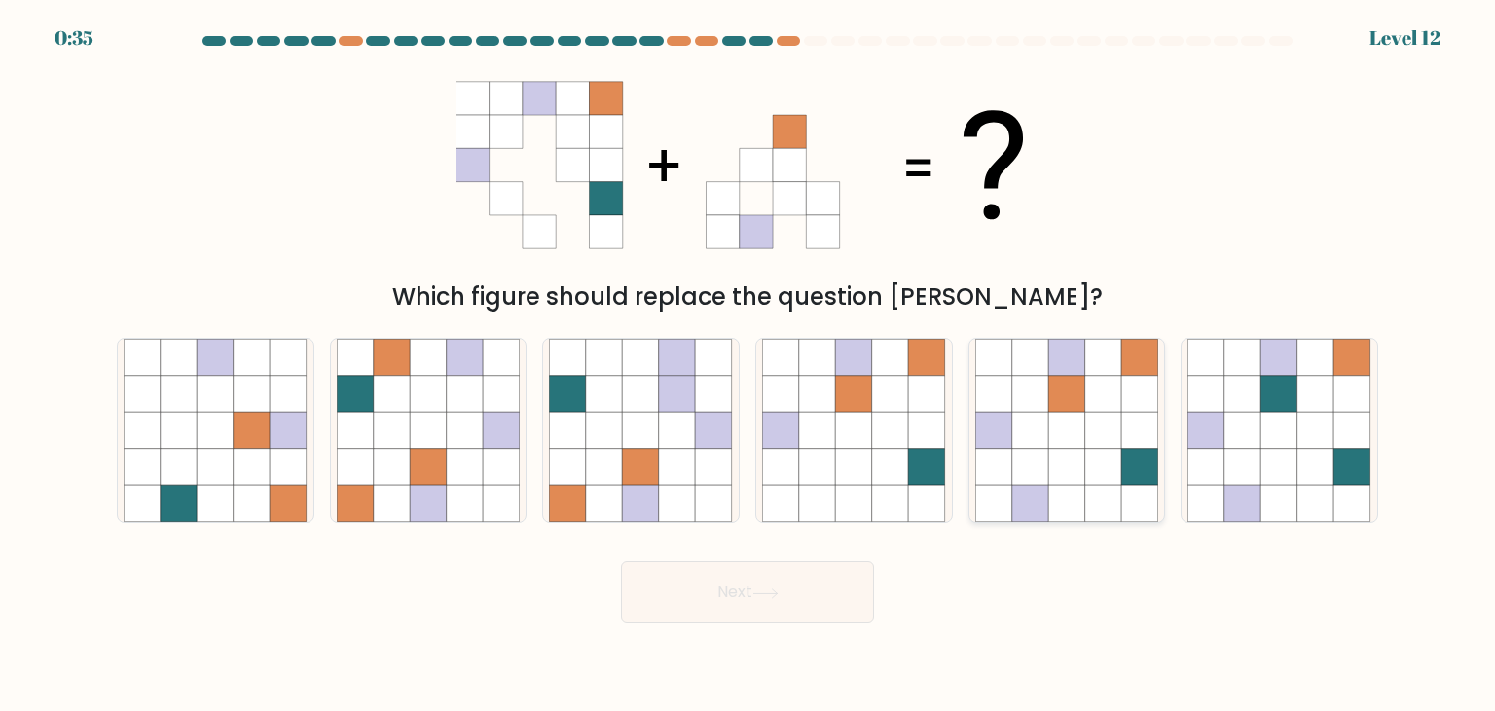
click at [1079, 449] on icon at bounding box center [1067, 467] width 37 height 37
click at [749, 365] on input "e." at bounding box center [748, 360] width 1 height 10
radio input "true"
click at [763, 600] on button "Next" at bounding box center [747, 592] width 253 height 62
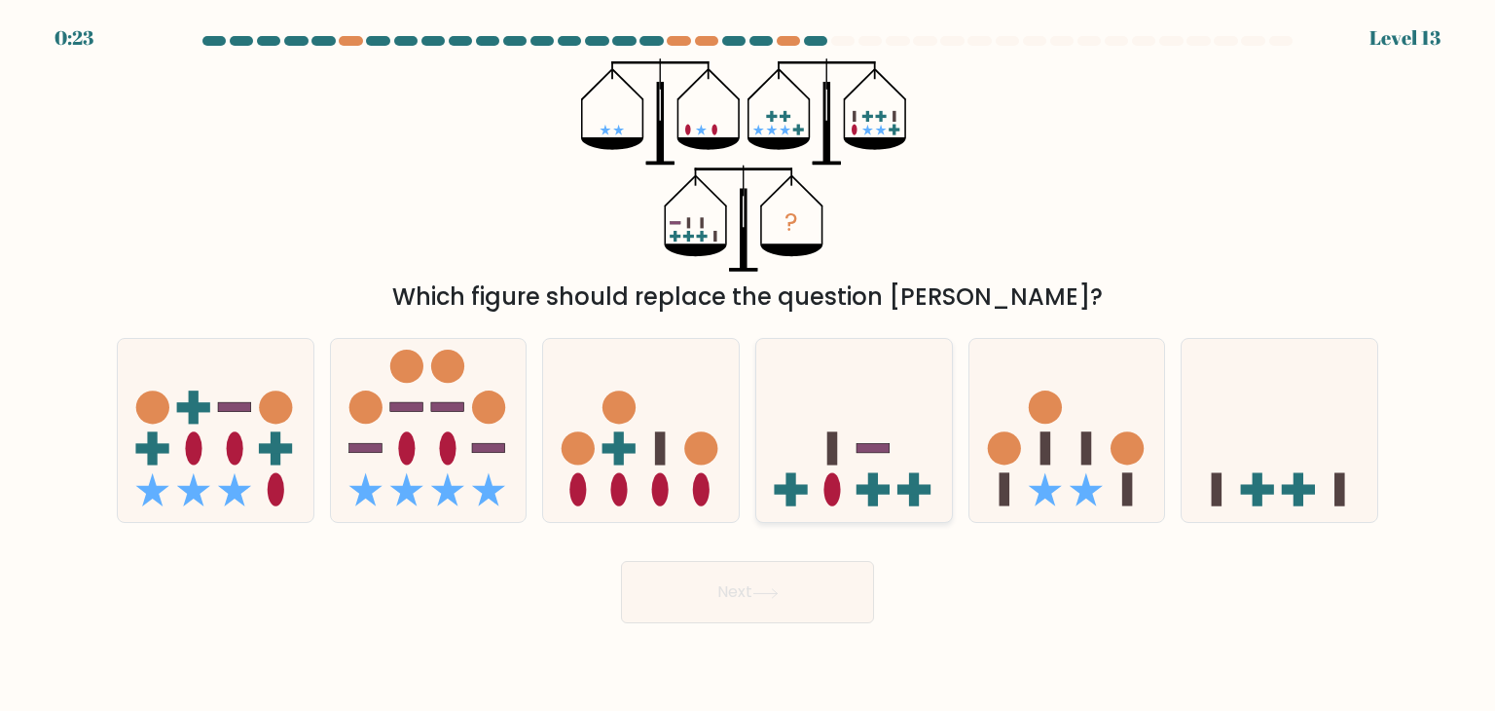
click at [827, 471] on icon at bounding box center [854, 431] width 196 height 162
click at [749, 365] on input "d." at bounding box center [748, 360] width 1 height 10
radio input "true"
click at [725, 605] on button "Next" at bounding box center [747, 592] width 253 height 62
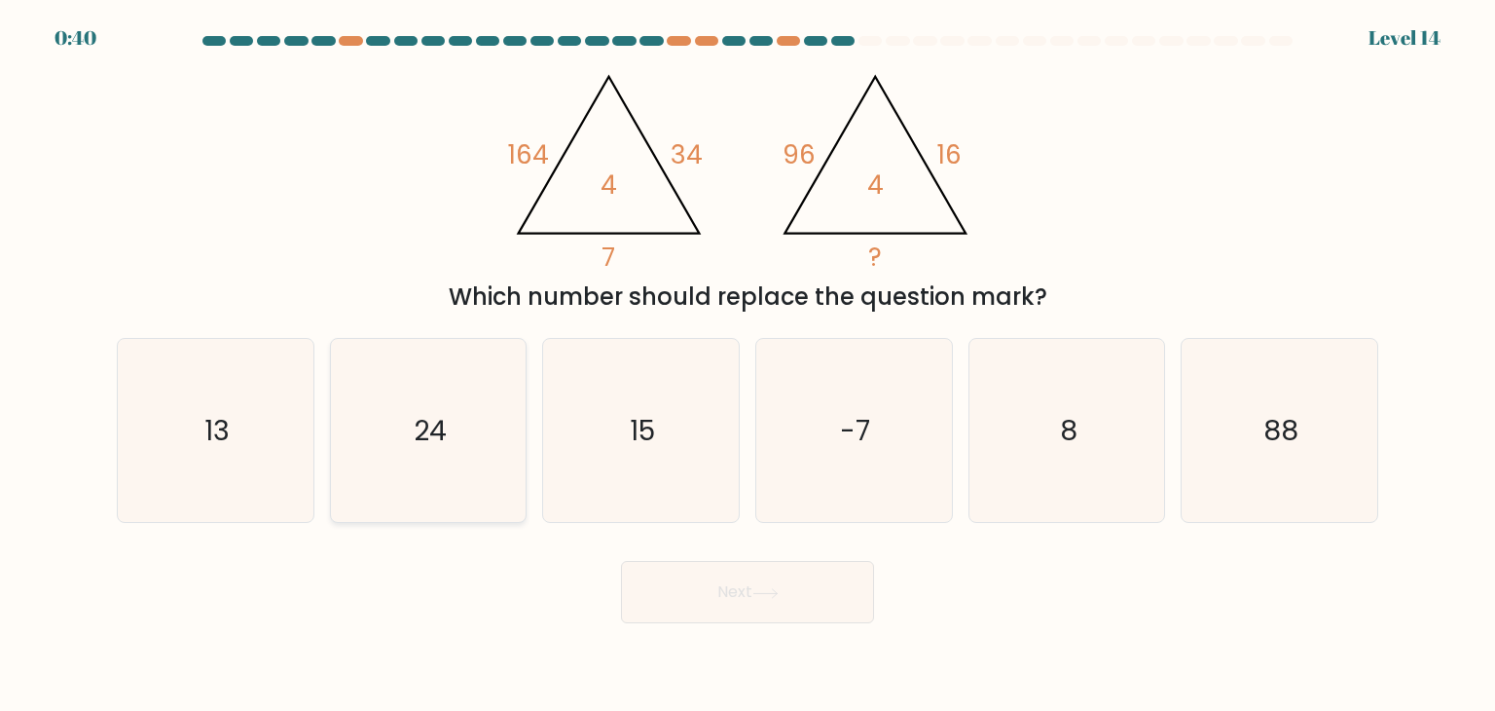
click at [398, 470] on icon "24" at bounding box center [428, 430] width 183 height 183
click at [748, 365] on input "b. 24" at bounding box center [748, 360] width 1 height 10
radio input "true"
click at [794, 605] on button "Next" at bounding box center [747, 592] width 253 height 62
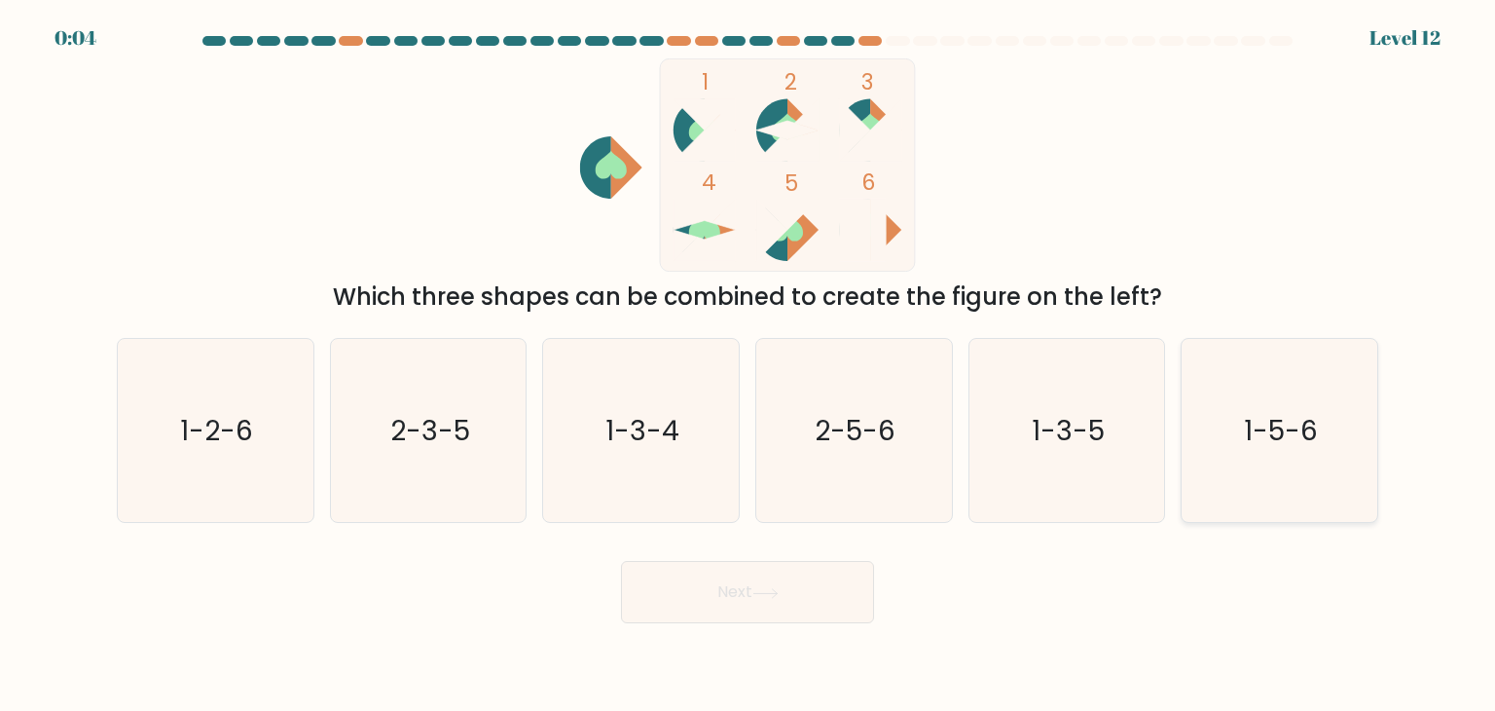
click at [1282, 475] on icon "1-5-6" at bounding box center [1279, 430] width 183 height 183
click at [749, 365] on input "f. 1-5-6" at bounding box center [748, 360] width 1 height 10
radio input "true"
click at [785, 616] on button "Next" at bounding box center [747, 592] width 253 height 62
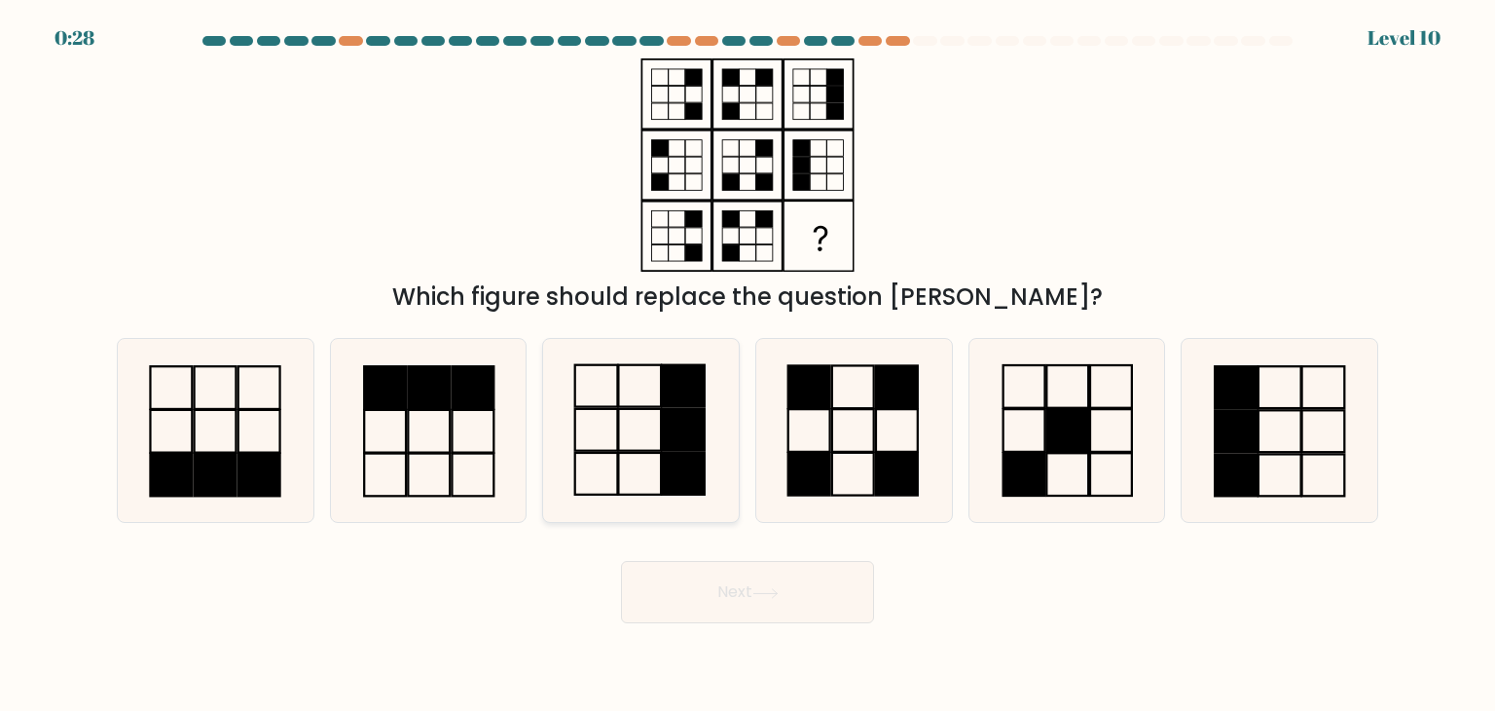
click at [685, 465] on rect at bounding box center [684, 474] width 43 height 42
click at [748, 365] on input "c." at bounding box center [748, 360] width 1 height 10
radio input "true"
click at [694, 589] on button "Next" at bounding box center [747, 592] width 253 height 62
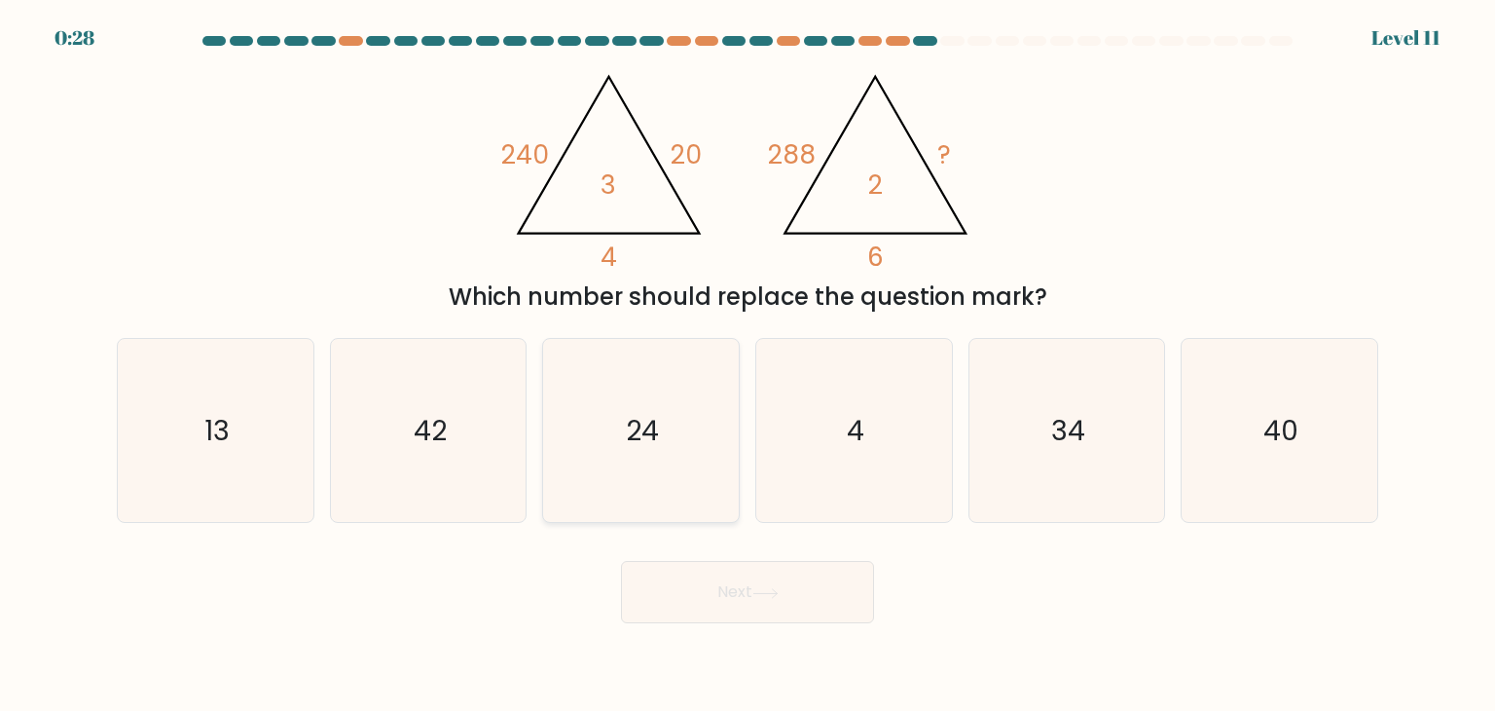
click at [643, 381] on icon "24" at bounding box center [640, 430] width 183 height 183
click at [748, 365] on input "c. 24" at bounding box center [748, 360] width 1 height 10
radio input "true"
click at [744, 599] on button "Next" at bounding box center [747, 592] width 253 height 62
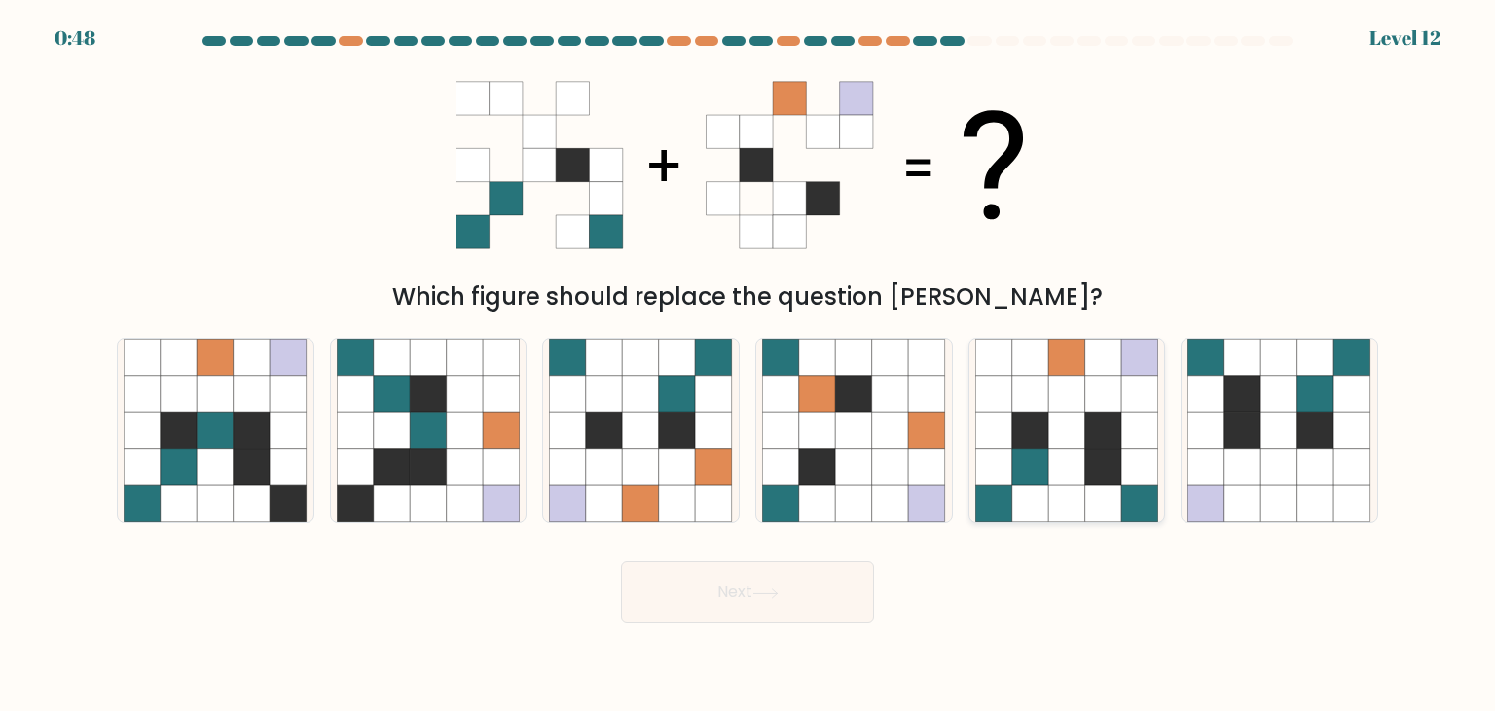
click at [1032, 432] on icon at bounding box center [1030, 430] width 37 height 37
click at [749, 365] on input "e." at bounding box center [748, 360] width 1 height 10
radio input "true"
click at [791, 591] on button "Next" at bounding box center [747, 592] width 253 height 62
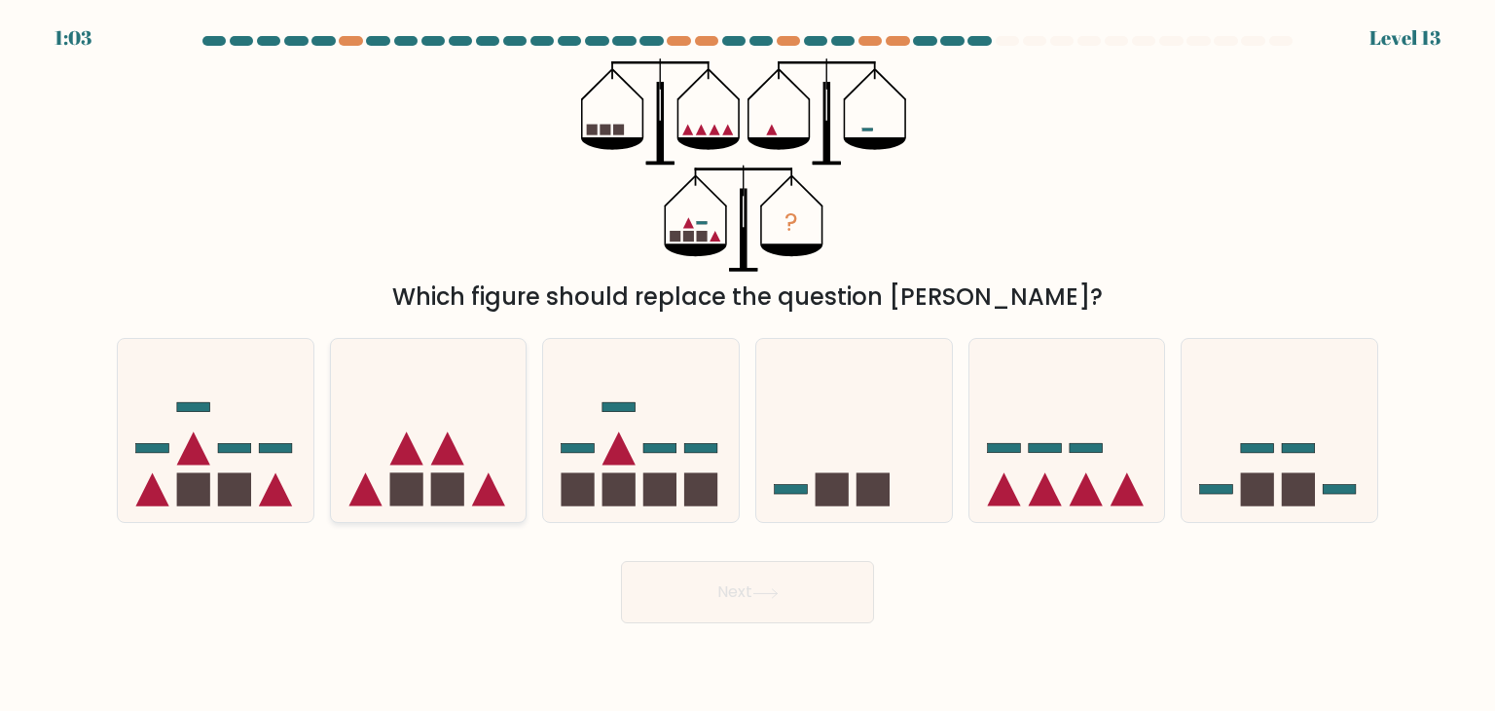
click at [384, 461] on icon at bounding box center [429, 431] width 196 height 162
click at [748, 365] on input "b." at bounding box center [748, 360] width 1 height 10
radio input "true"
click at [720, 605] on button "Next" at bounding box center [747, 592] width 253 height 62
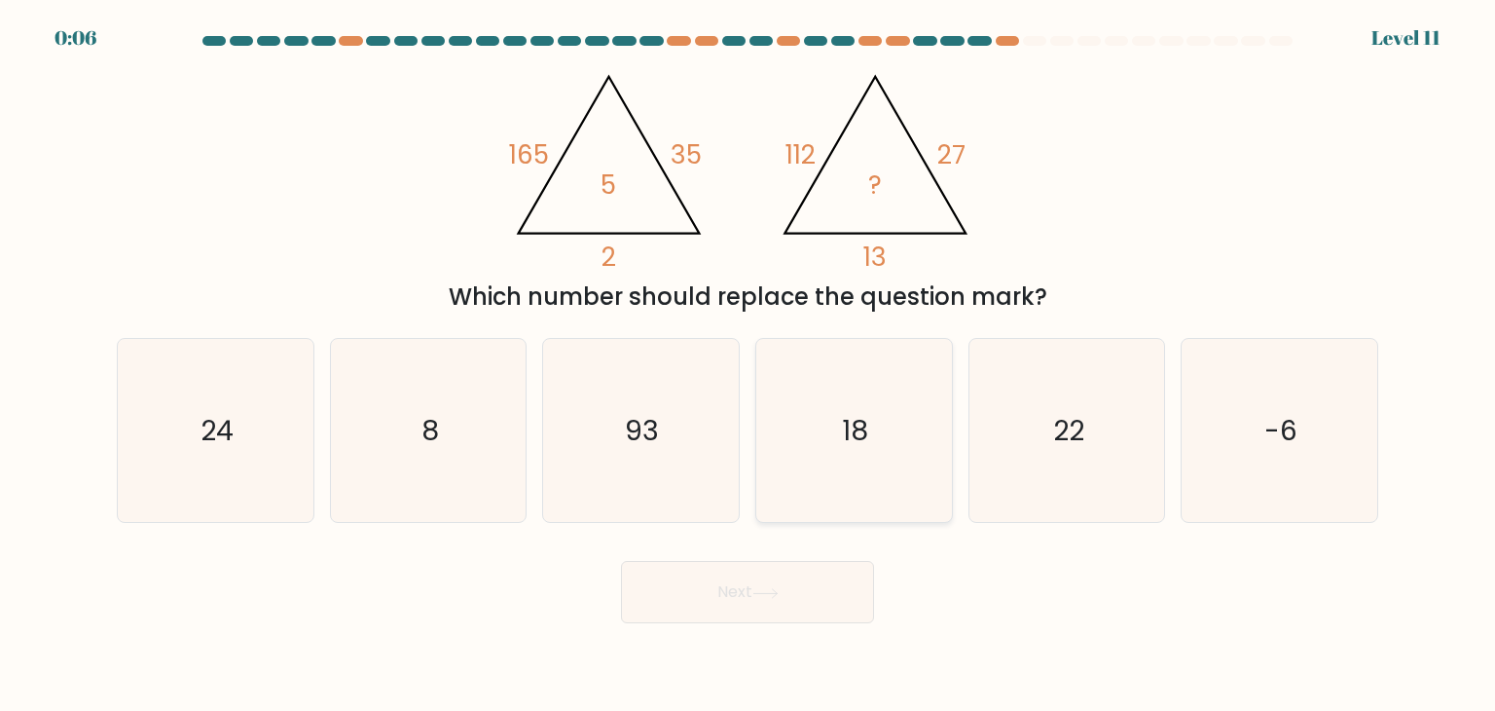
click at [911, 418] on icon "18" at bounding box center [853, 430] width 183 height 183
click at [749, 365] on input "d. 18" at bounding box center [748, 360] width 1 height 10
radio input "true"
click at [460, 483] on icon "8" at bounding box center [428, 430] width 183 height 183
click at [748, 365] on input "b. 8" at bounding box center [748, 360] width 1 height 10
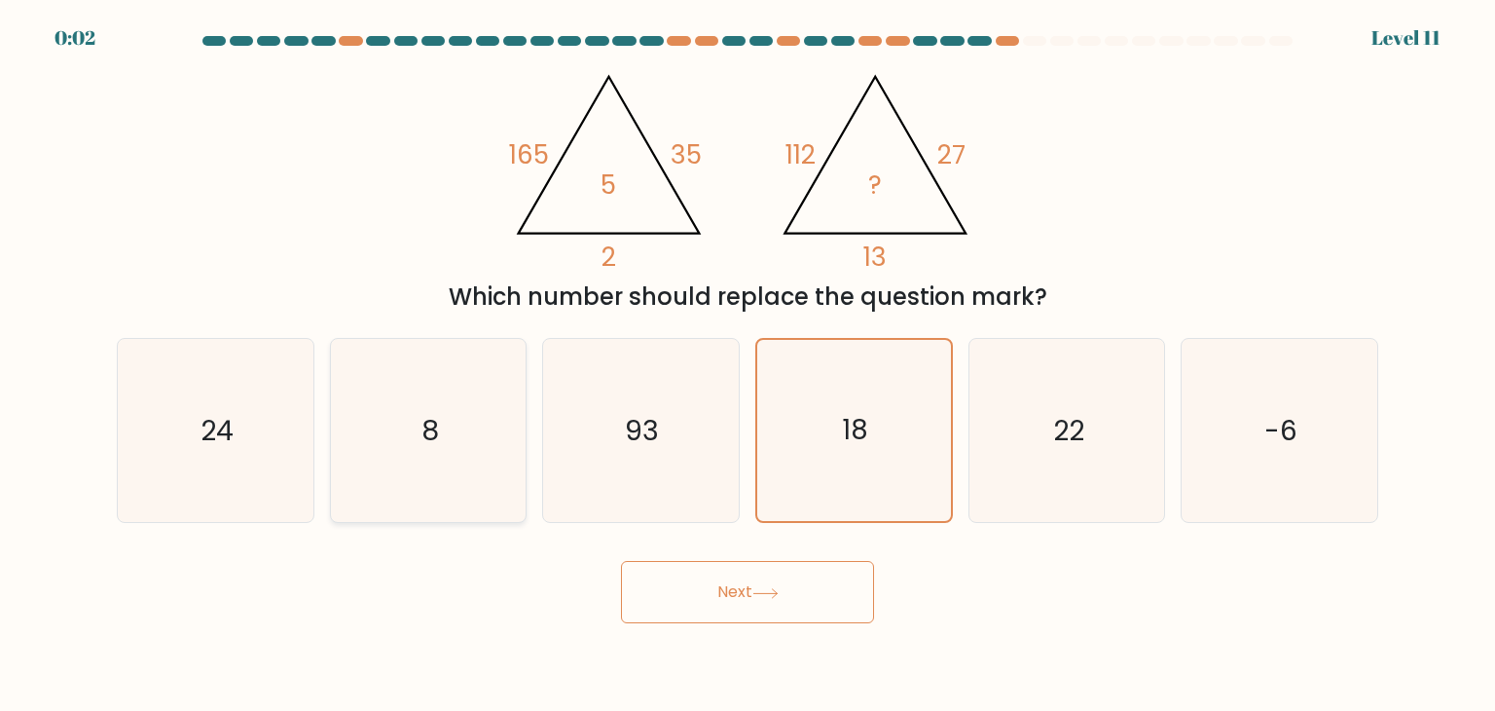
radio input "true"
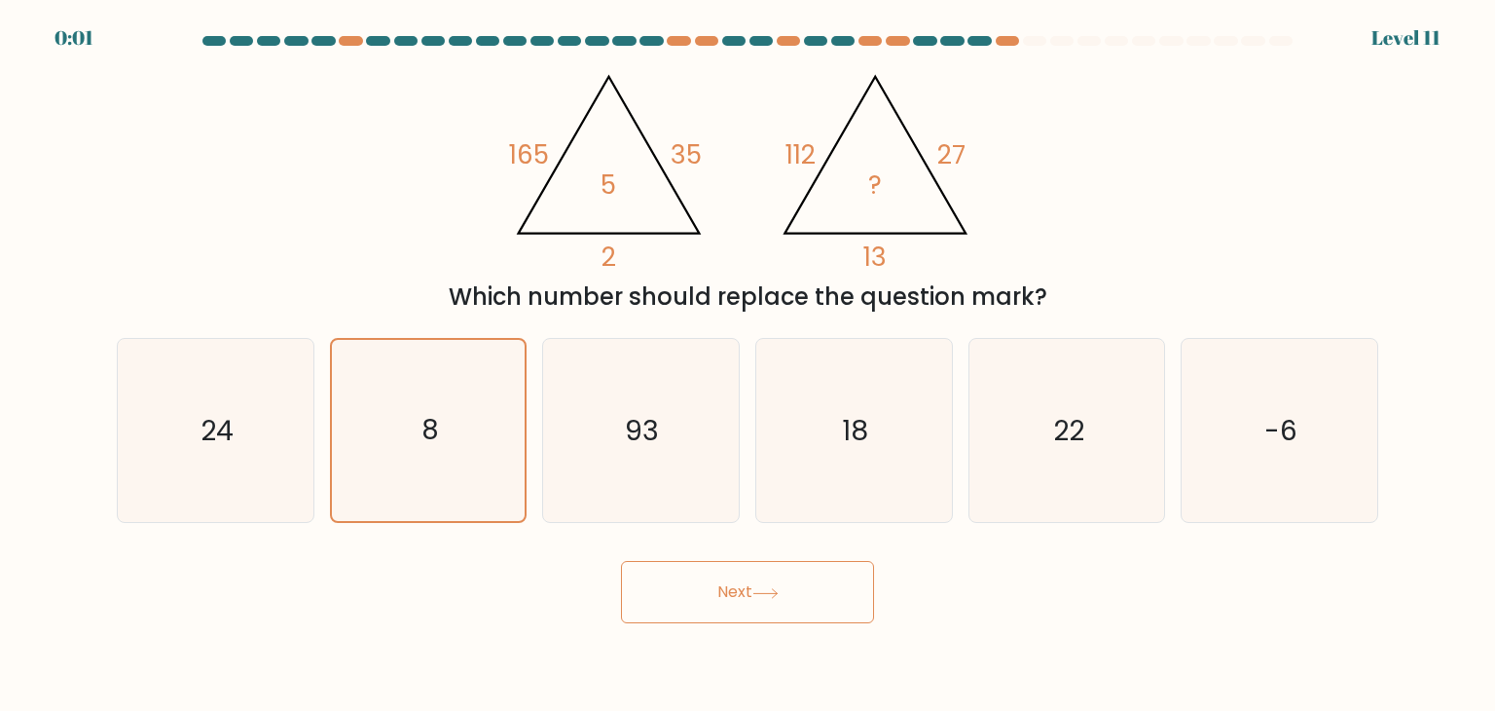
click at [752, 589] on button "Next" at bounding box center [747, 592] width 253 height 62
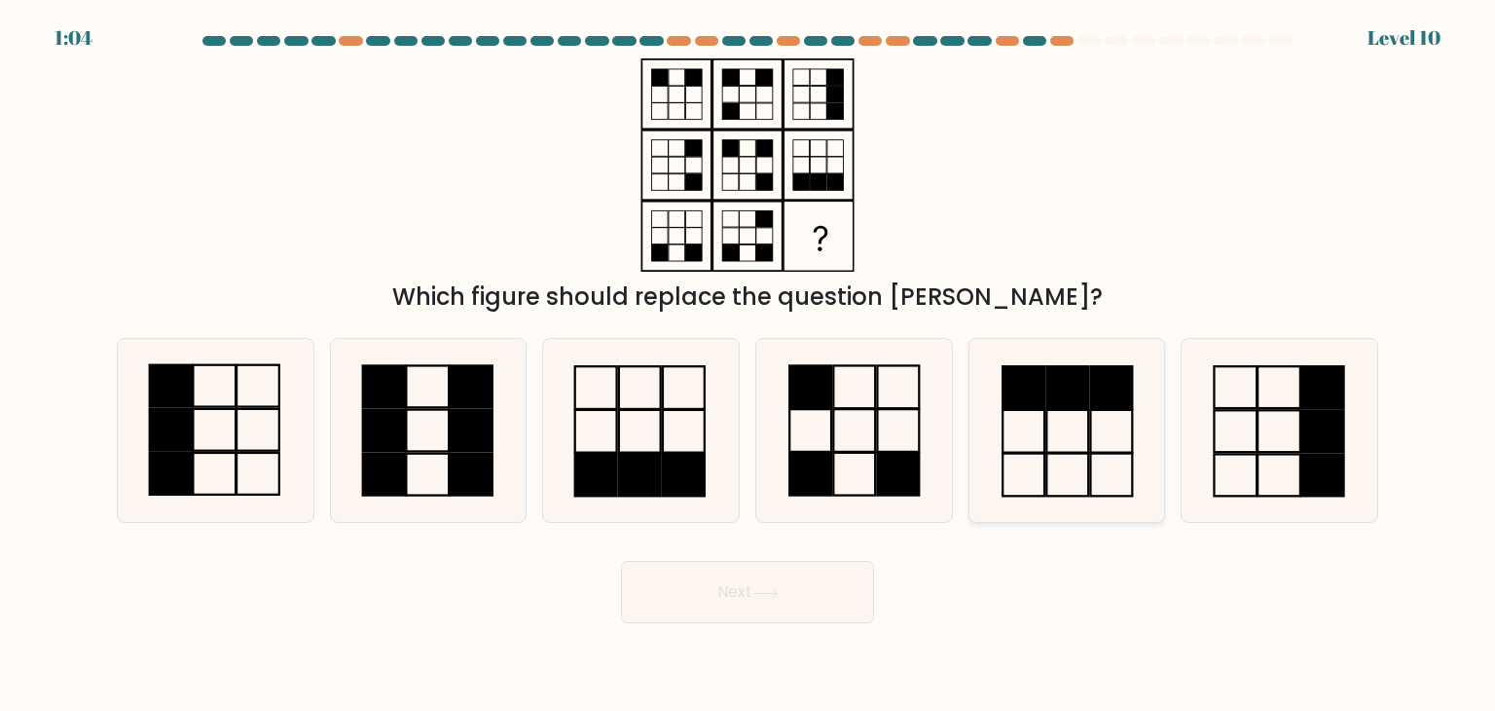
click at [1049, 420] on icon at bounding box center [1066, 430] width 183 height 183
click at [749, 365] on input "e." at bounding box center [748, 360] width 1 height 10
radio input "true"
click at [741, 592] on button "Next" at bounding box center [747, 592] width 253 height 62
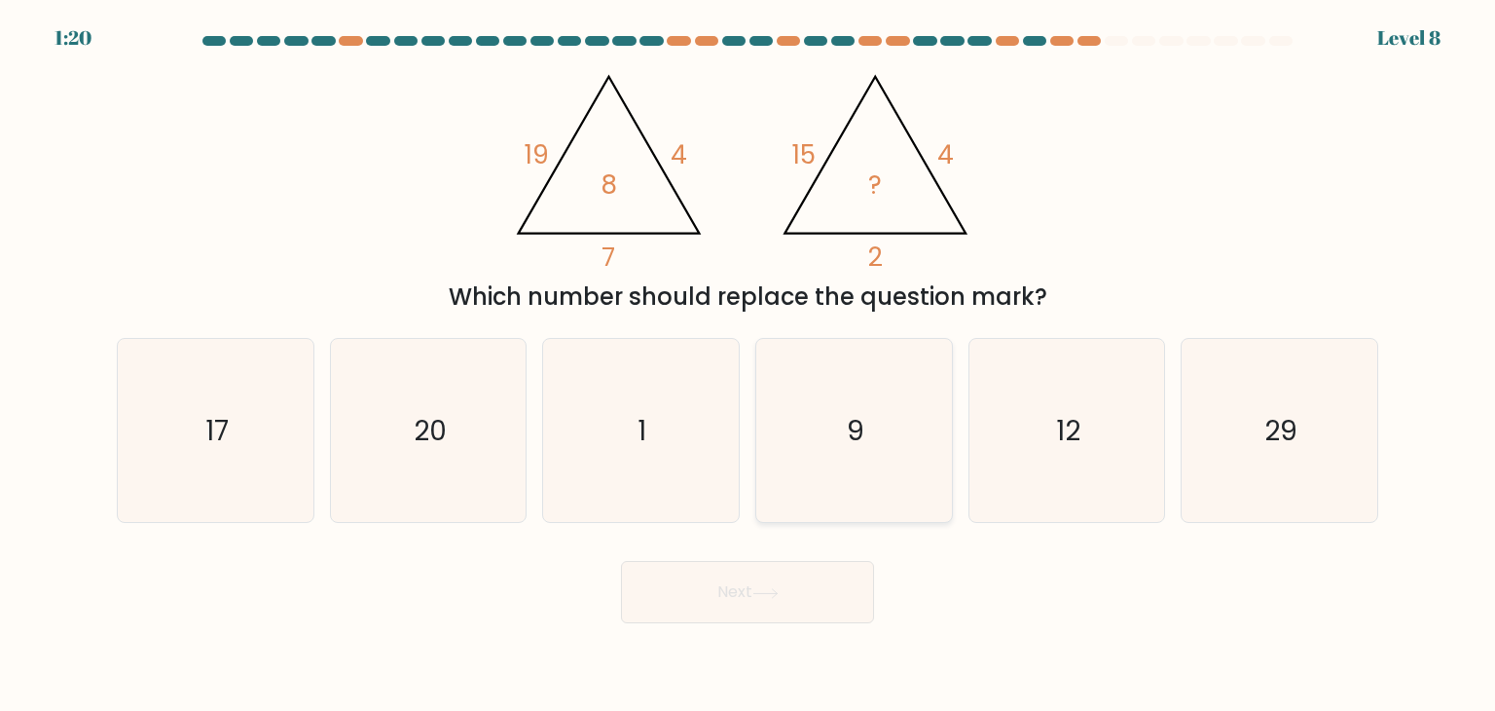
click at [828, 429] on icon "9" at bounding box center [853, 430] width 183 height 183
click at [749, 365] on input "d. 9" at bounding box center [748, 360] width 1 height 10
radio input "true"
click at [735, 578] on button "Next" at bounding box center [747, 592] width 253 height 62
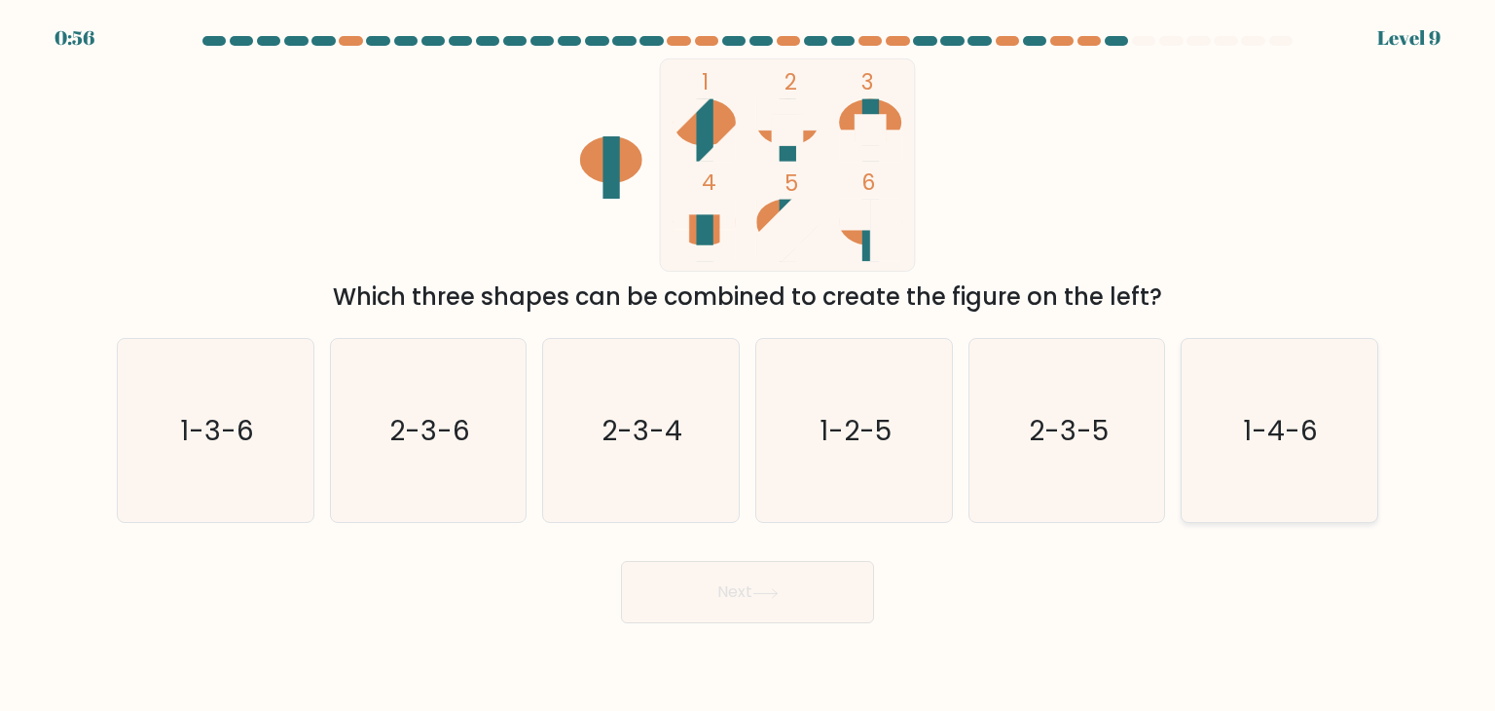
click at [1198, 431] on icon "1-4-6" at bounding box center [1279, 430] width 183 height 183
click at [749, 365] on input "f. 1-4-6" at bounding box center [748, 360] width 1 height 10
radio input "true"
click at [678, 411] on text "2-3-4" at bounding box center [643, 430] width 81 height 39
click at [748, 365] on input "c. 2-3-4" at bounding box center [748, 360] width 1 height 10
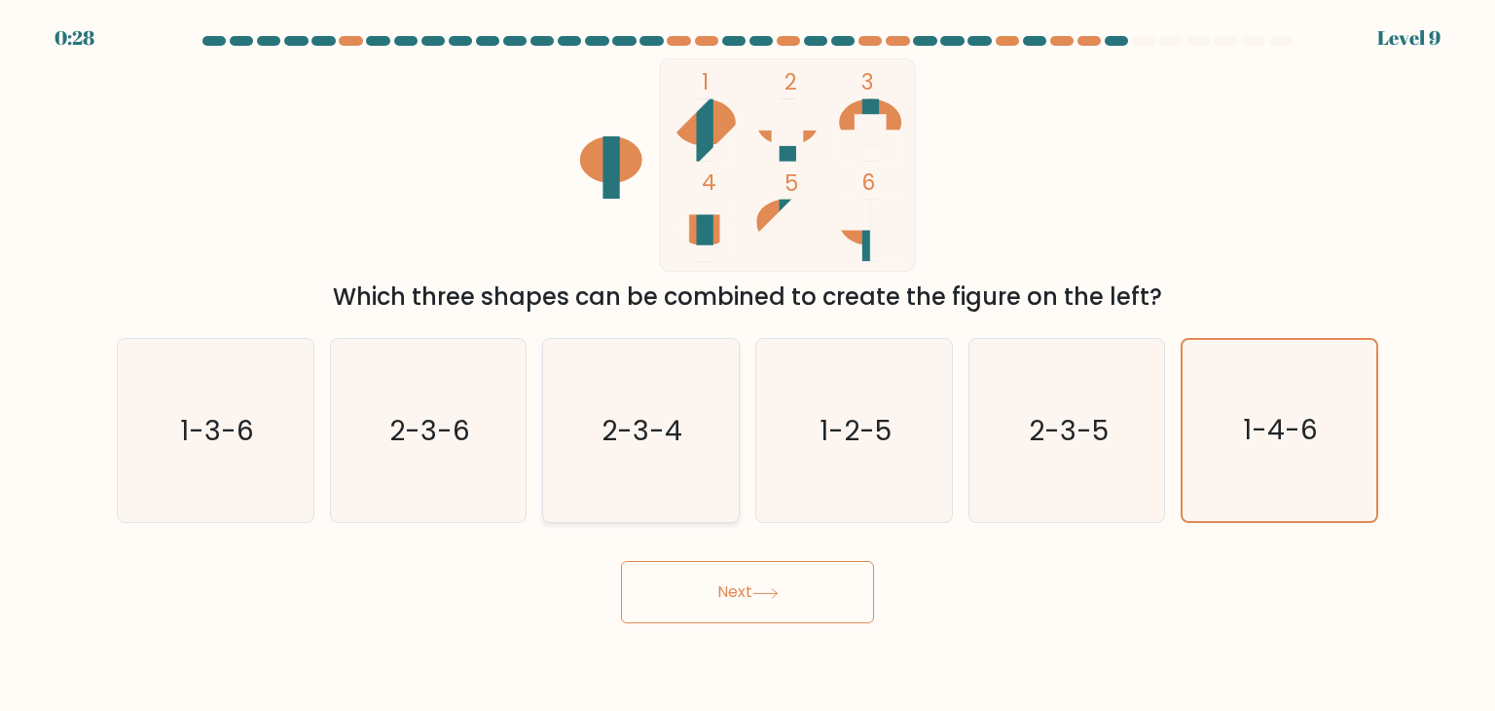
radio input "true"
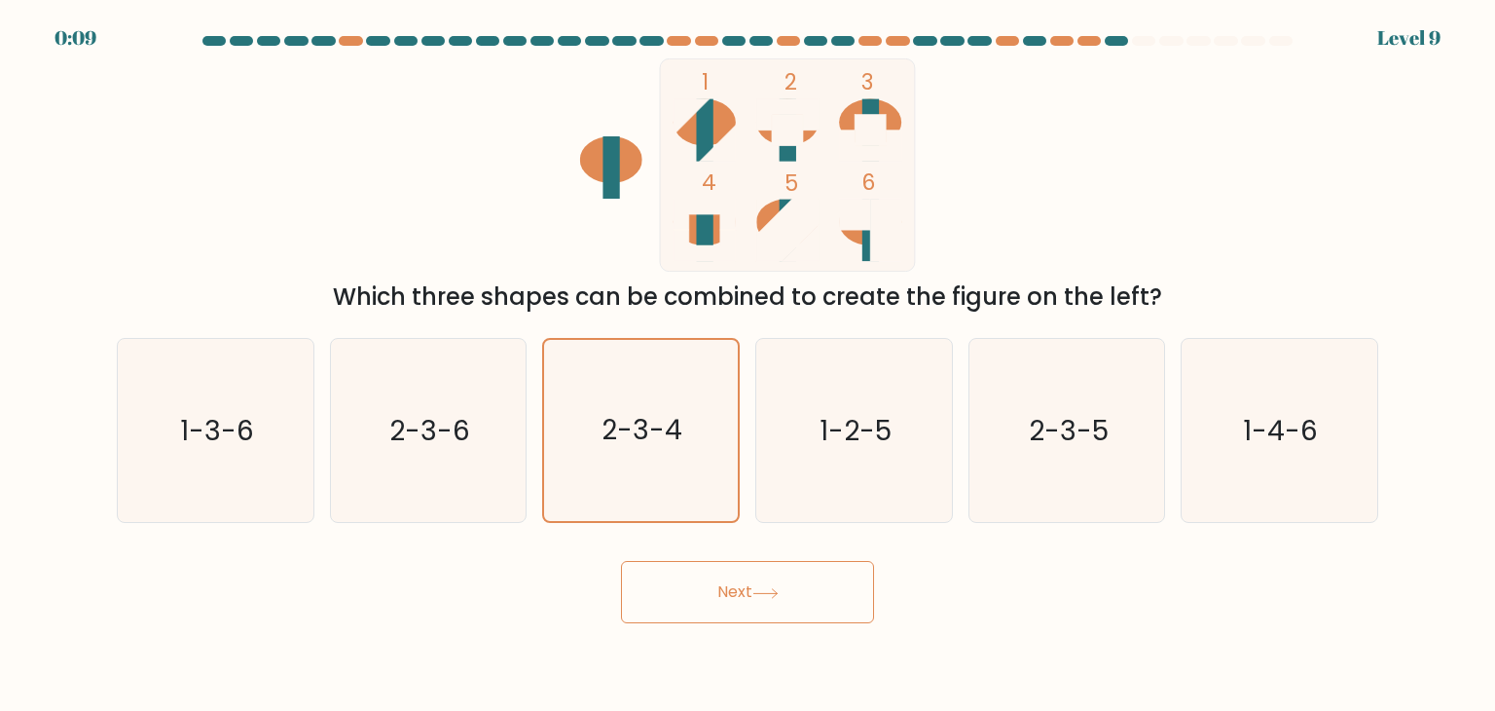
click at [728, 599] on button "Next" at bounding box center [747, 592] width 253 height 62
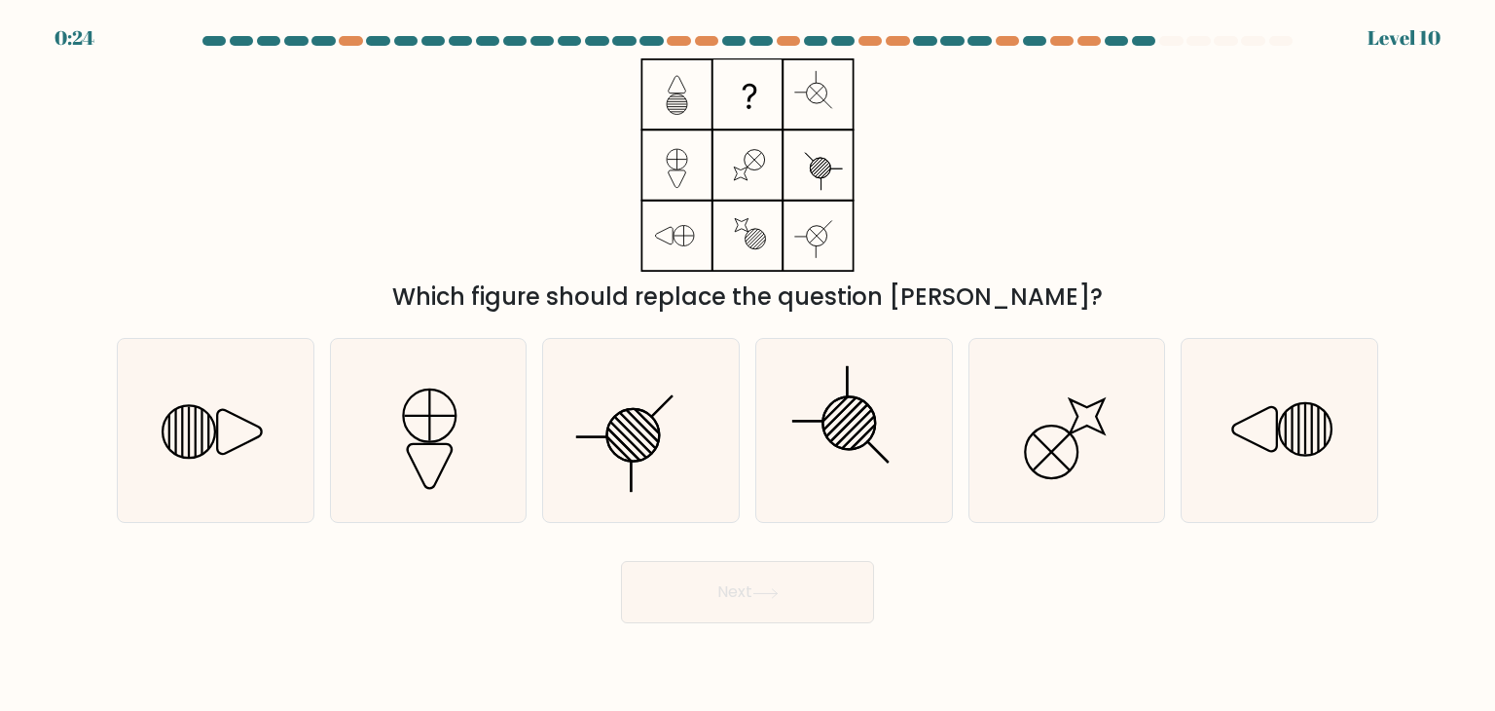
click at [857, 223] on icon at bounding box center [747, 164] width 243 height 213
click at [223, 465] on icon at bounding box center [215, 430] width 183 height 183
click at [748, 365] on input "a." at bounding box center [748, 360] width 1 height 10
radio input "true"
click at [404, 457] on icon at bounding box center [428, 430] width 183 height 183
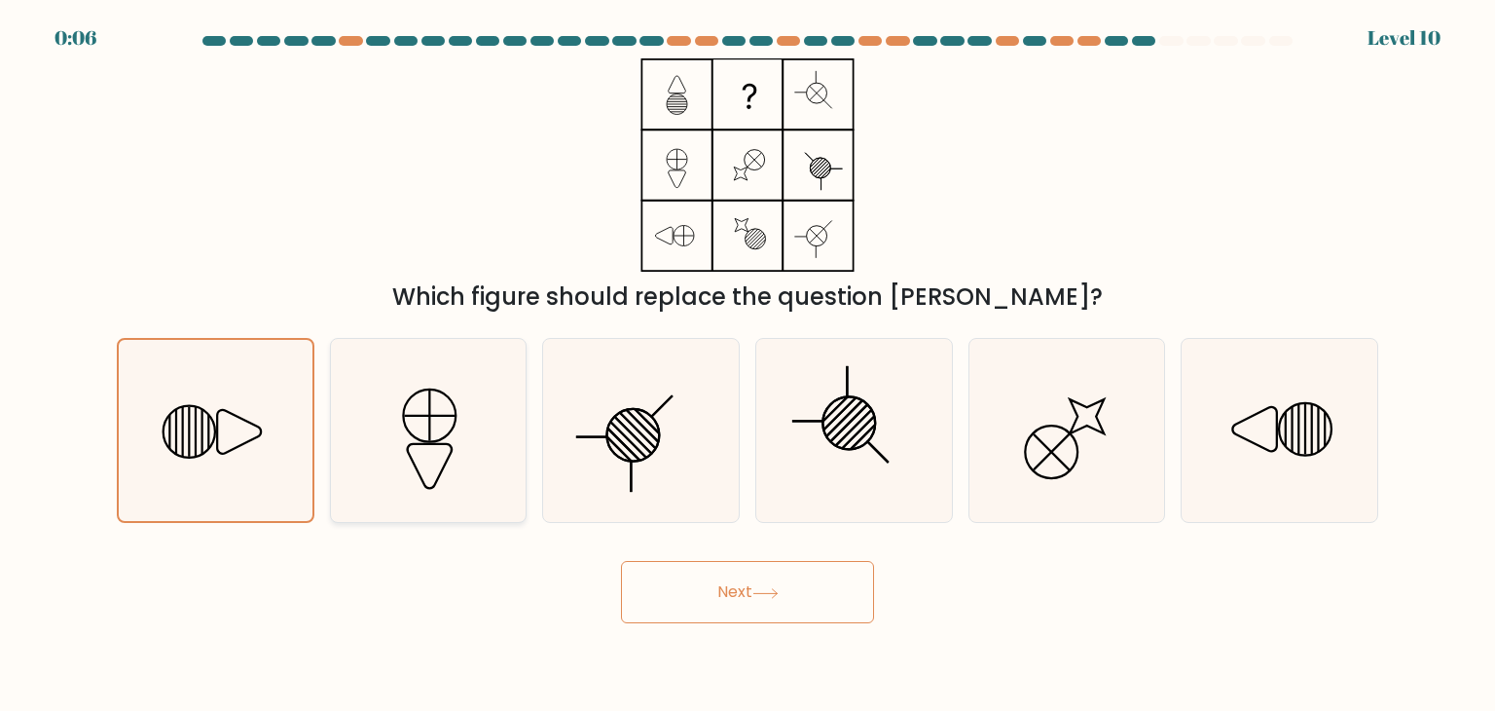
click at [748, 365] on input "b." at bounding box center [748, 360] width 1 height 10
radio input "true"
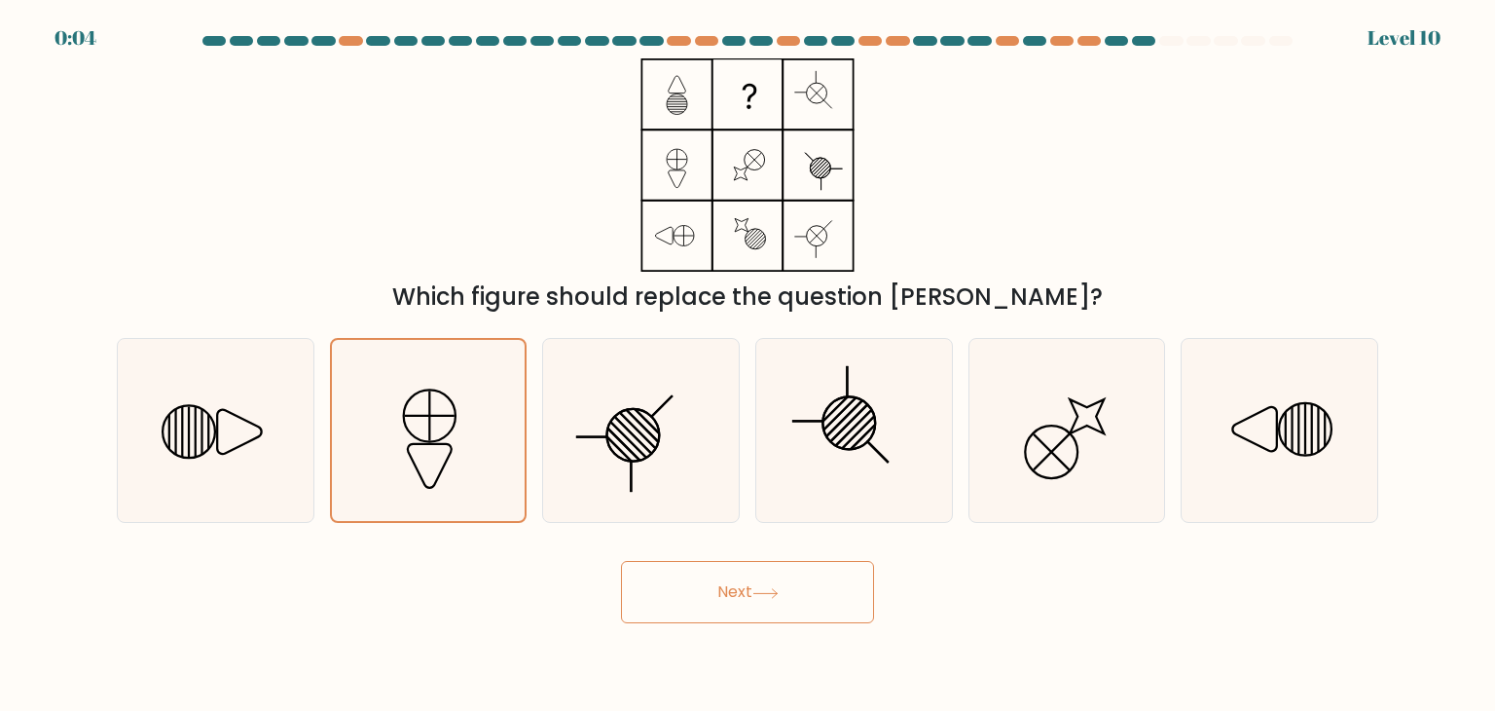
click at [701, 587] on button "Next" at bounding box center [747, 592] width 253 height 62
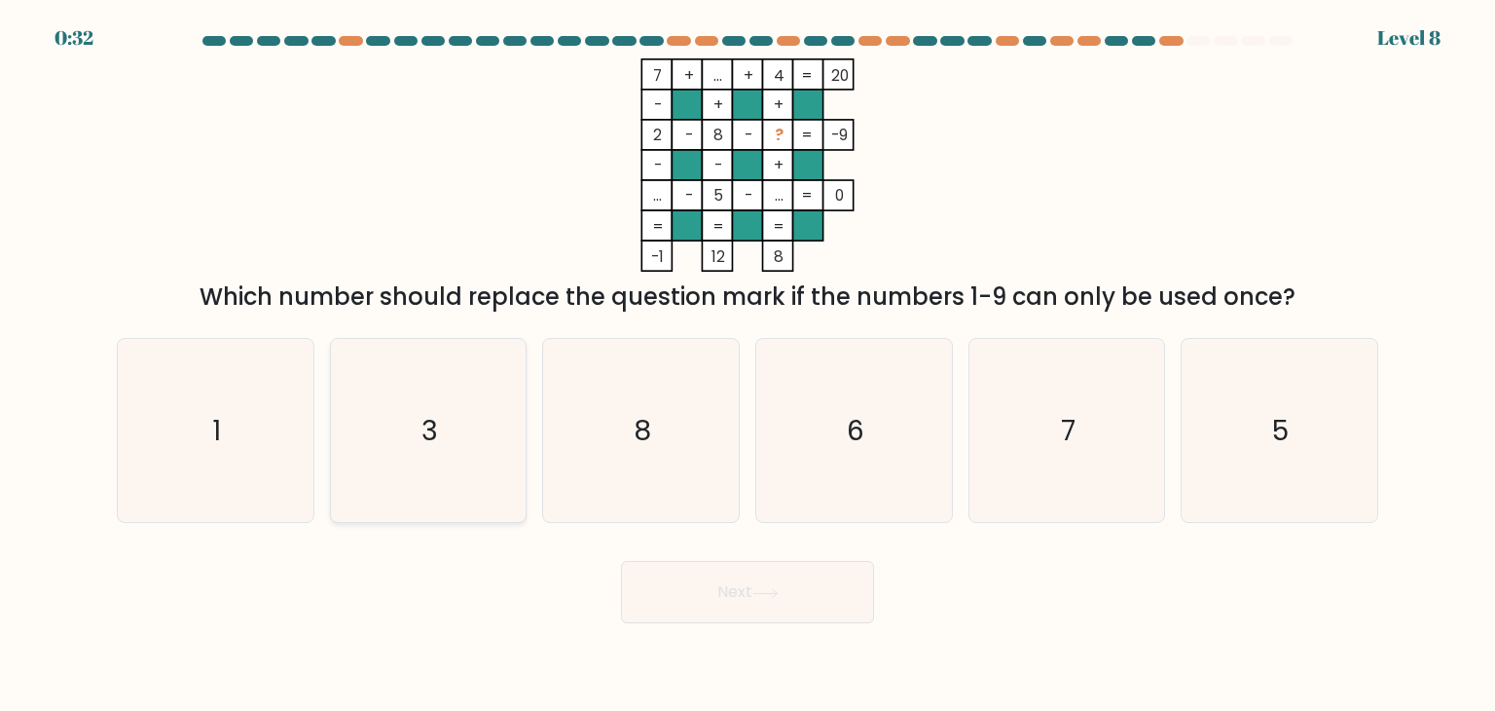
click at [427, 443] on text "3" at bounding box center [430, 430] width 17 height 39
click at [748, 365] on input "b. 3" at bounding box center [748, 360] width 1 height 10
radio input "true"
click at [700, 598] on button "Next" at bounding box center [747, 592] width 253 height 62
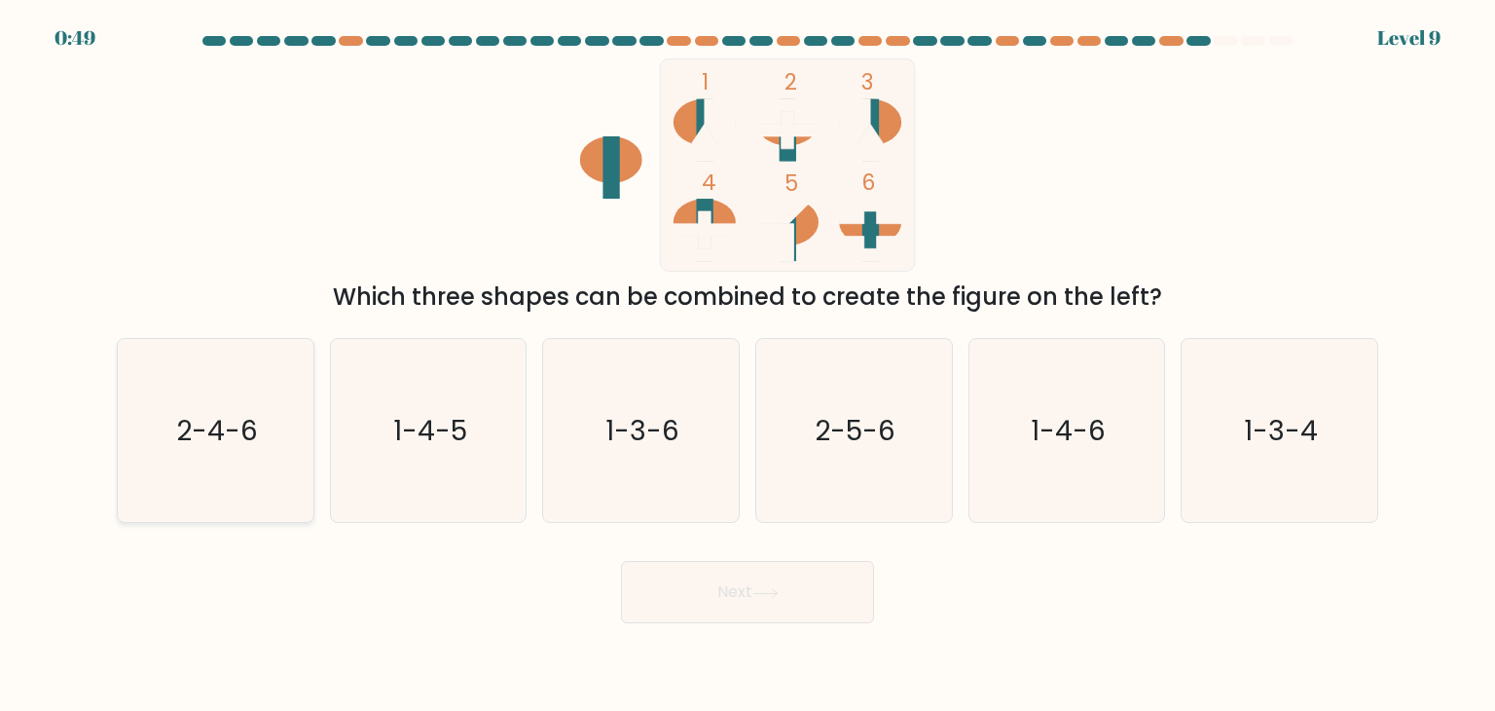
click at [235, 444] on text "2-4-6" at bounding box center [217, 430] width 82 height 39
click at [748, 365] on input "a. 2-4-6" at bounding box center [748, 360] width 1 height 10
radio input "true"
click at [771, 603] on button "Next" at bounding box center [747, 592] width 253 height 62
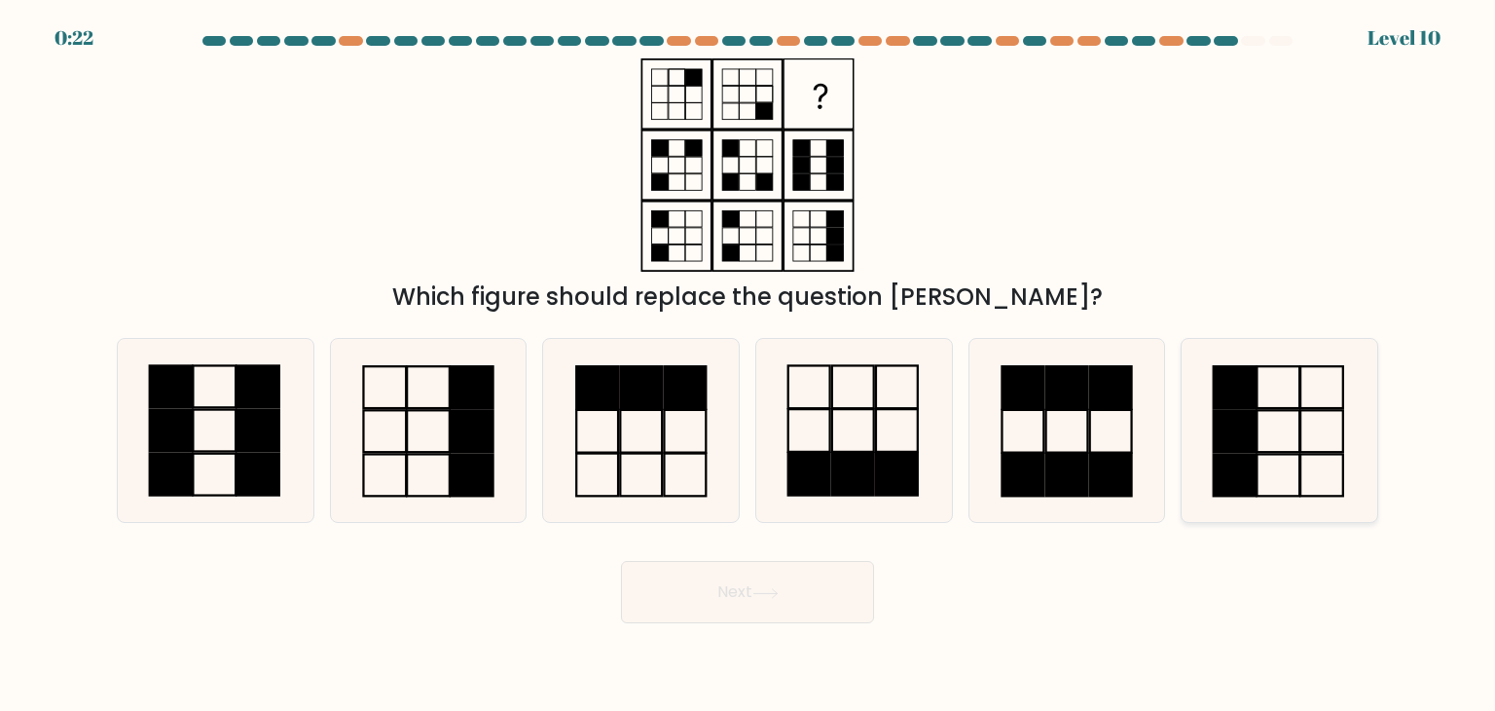
click at [1277, 451] on rect at bounding box center [1279, 431] width 43 height 42
click at [749, 365] on input "f." at bounding box center [748, 360] width 1 height 10
radio input "true"
click at [677, 593] on button "Next" at bounding box center [747, 592] width 253 height 62
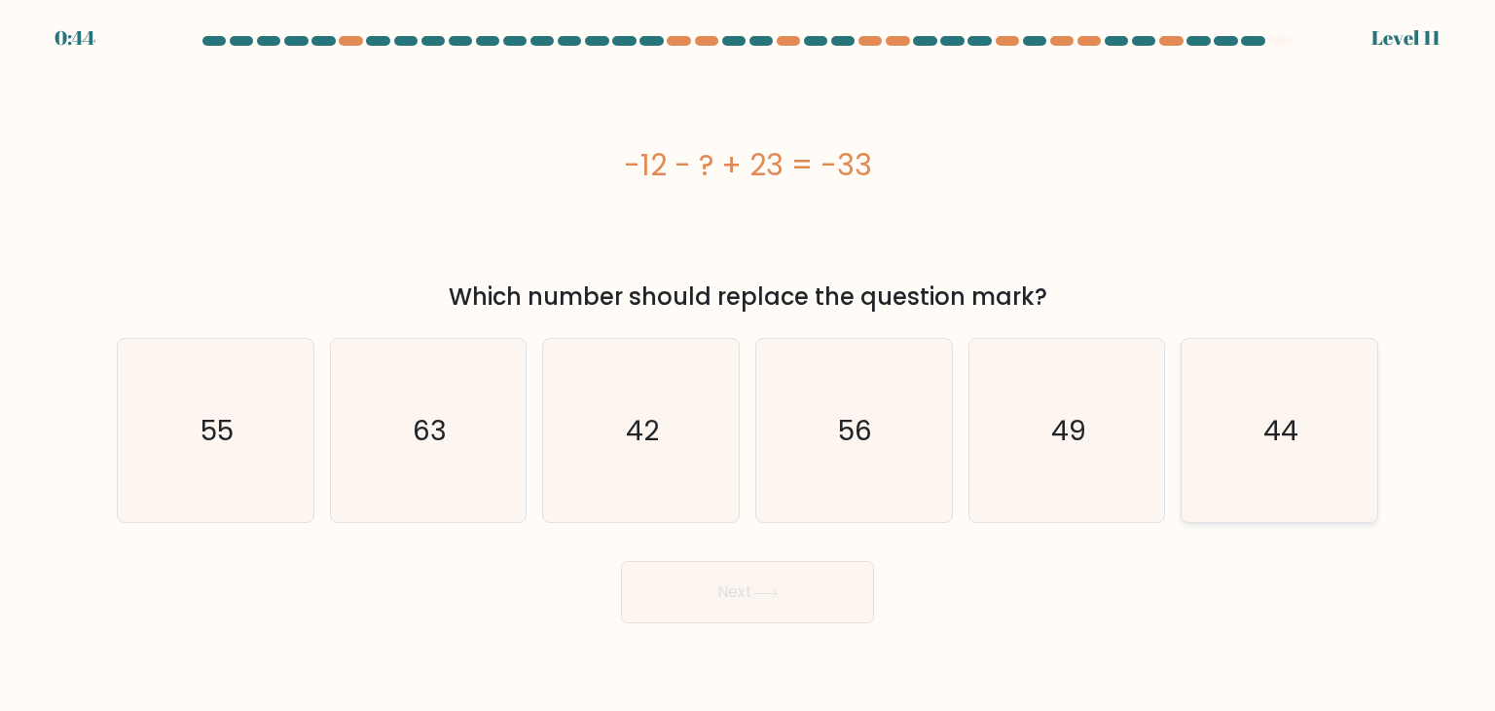
click at [1246, 436] on icon "44" at bounding box center [1279, 430] width 183 height 183
click at [749, 365] on input "f. 44" at bounding box center [748, 360] width 1 height 10
radio input "true"
click at [772, 585] on button "Next" at bounding box center [747, 592] width 253 height 62
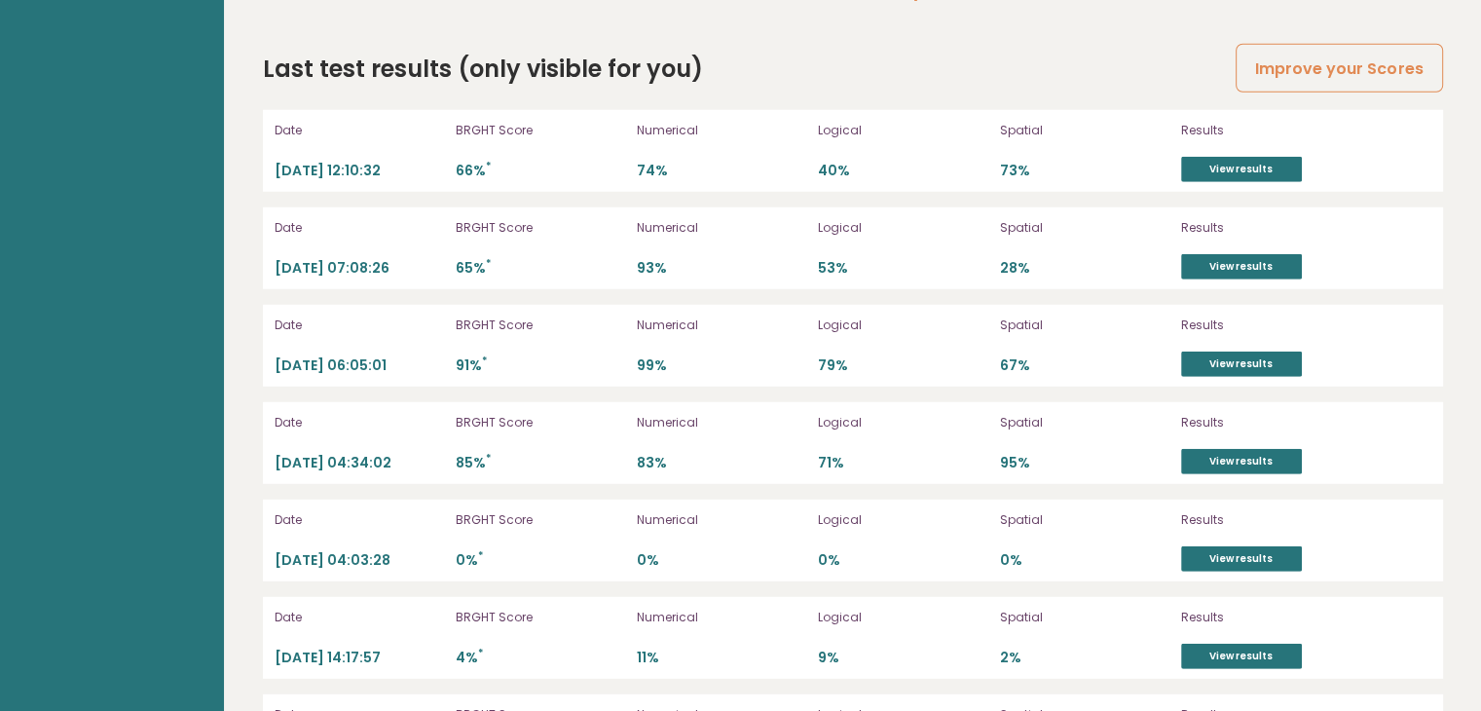
scroll to position [5469, 0]
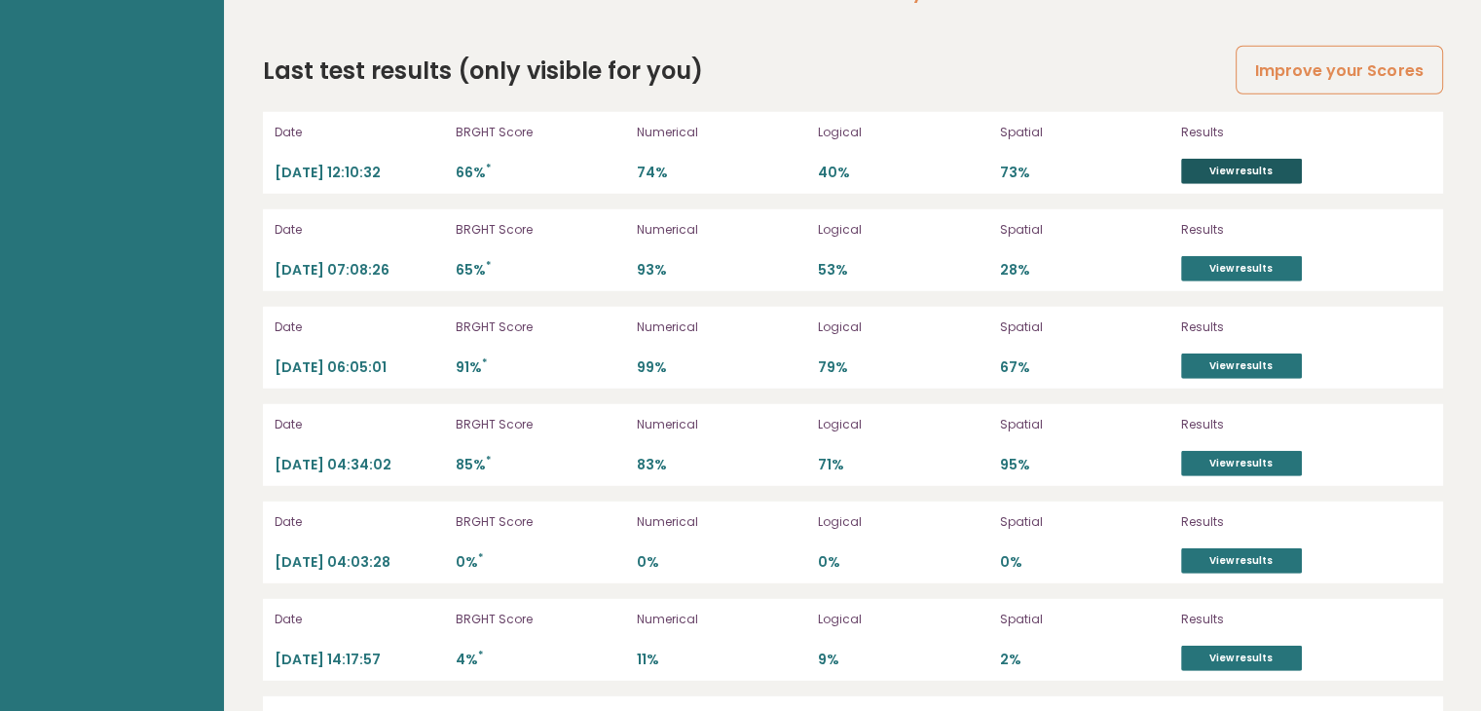
click at [1246, 159] on link "View results" at bounding box center [1241, 171] width 121 height 25
